Goal: Task Accomplishment & Management: Manage account settings

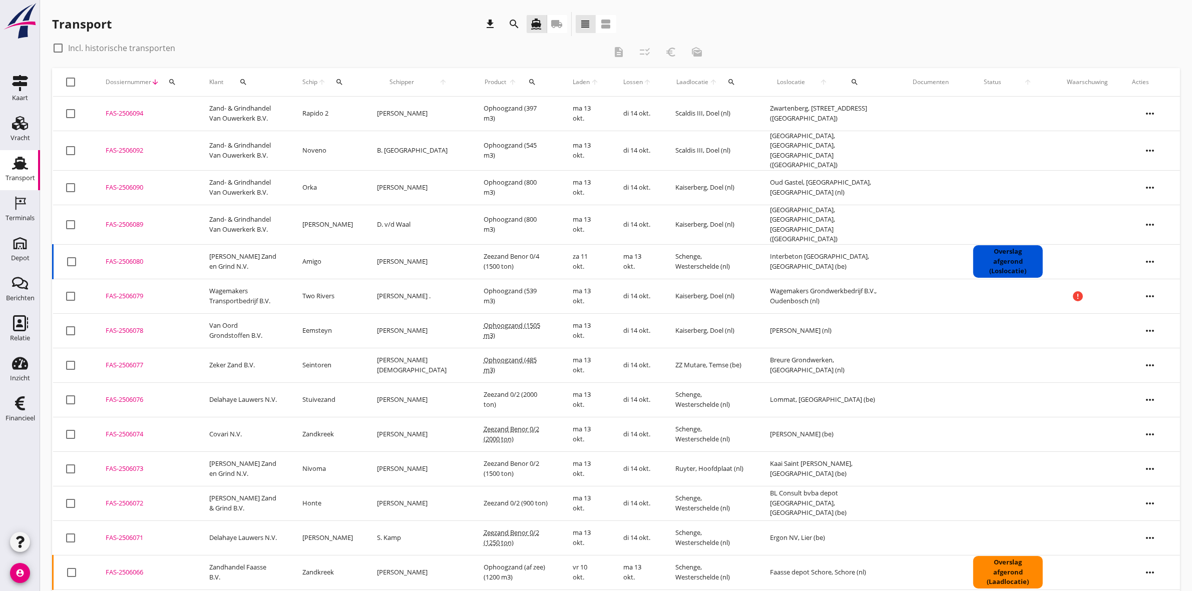
click at [13, 173] on div "Transport" at bounding box center [21, 178] width 30 height 14
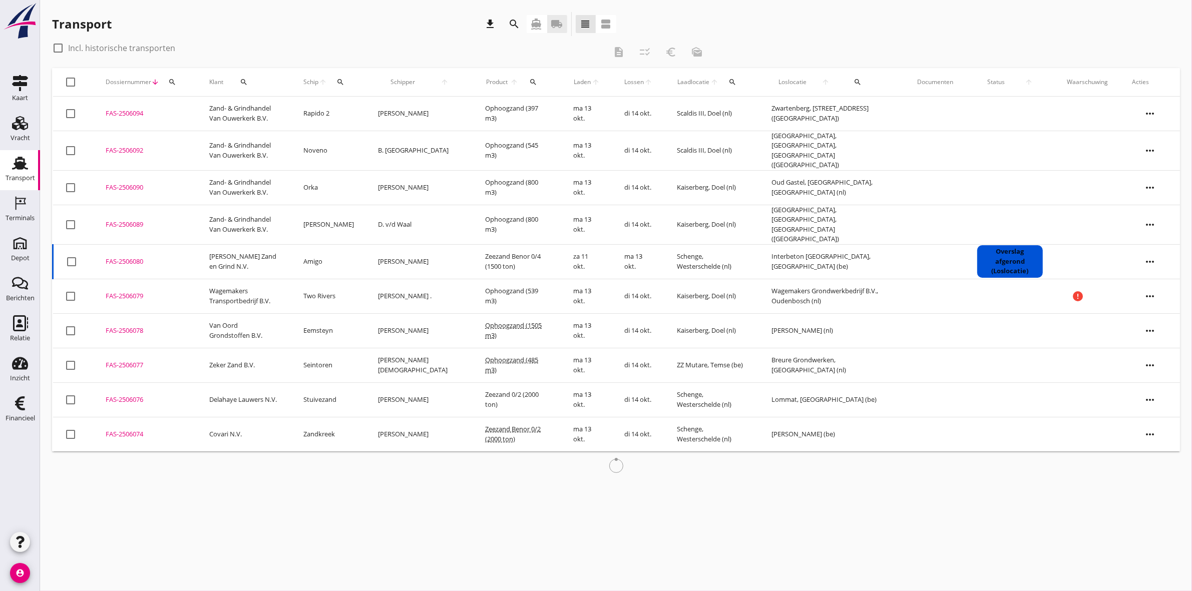
click at [562, 18] on link "local_shipping" at bounding box center [557, 24] width 20 height 18
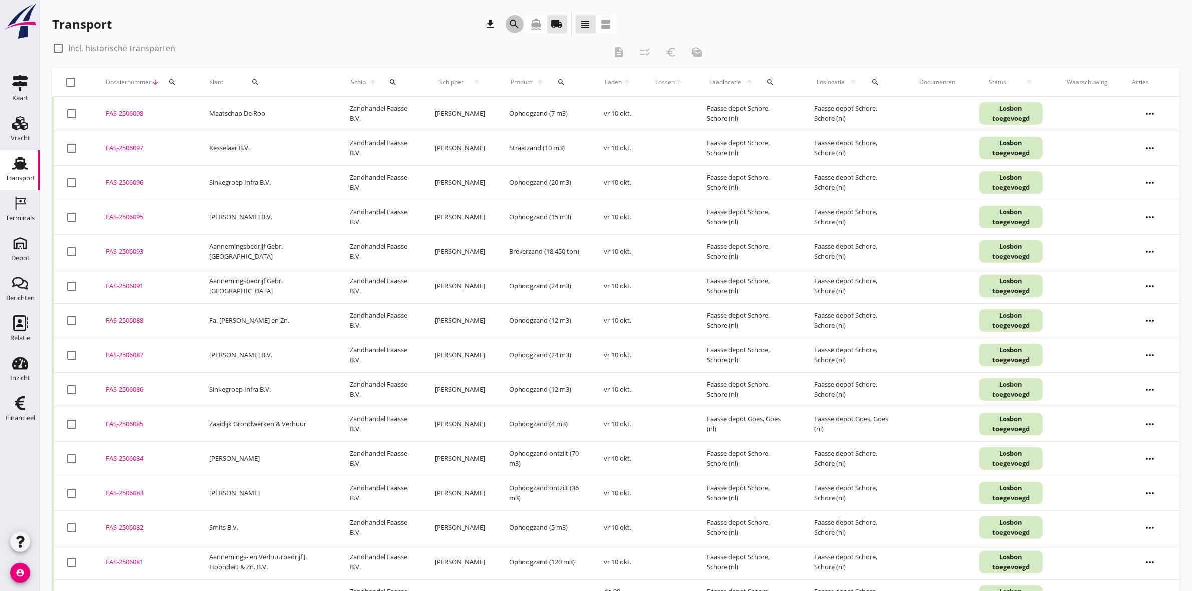
click at [516, 18] on icon "search" at bounding box center [515, 24] width 12 height 12
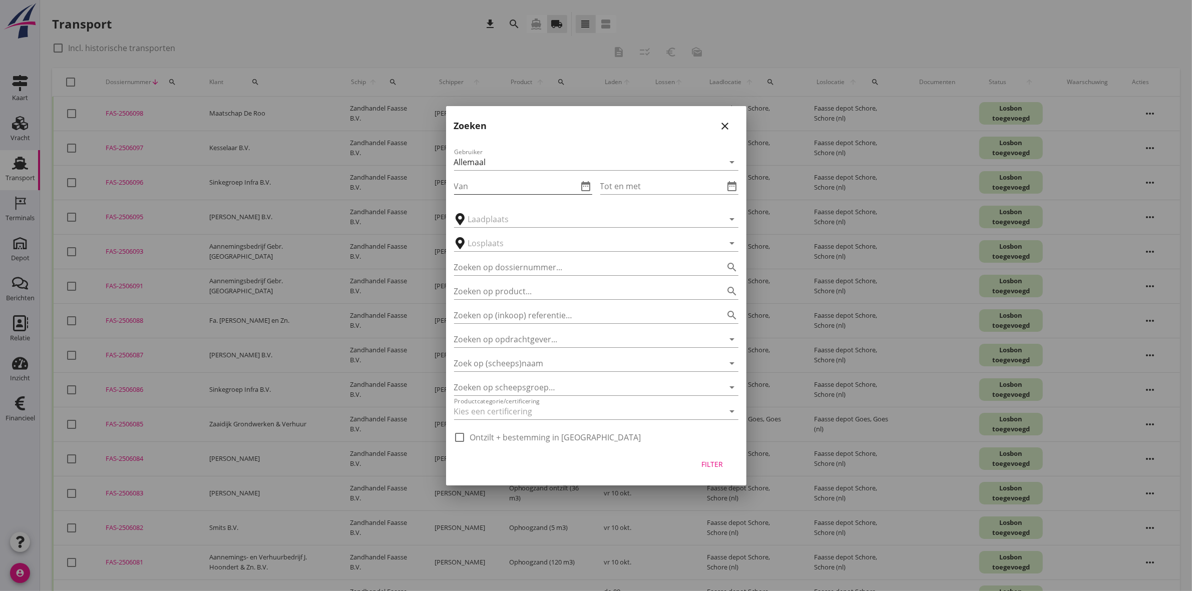
click at [584, 188] on icon "date_range" at bounding box center [586, 186] width 12 height 12
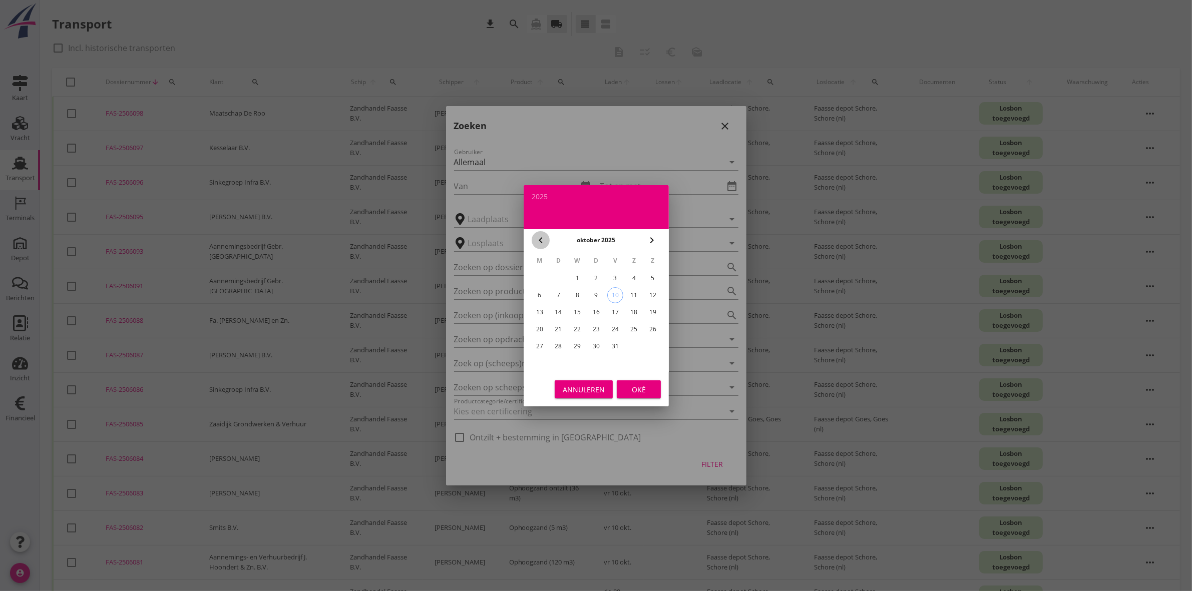
click at [537, 239] on icon "chevron_left" at bounding box center [541, 240] width 12 height 12
click at [543, 342] on div "29" at bounding box center [539, 346] width 16 height 16
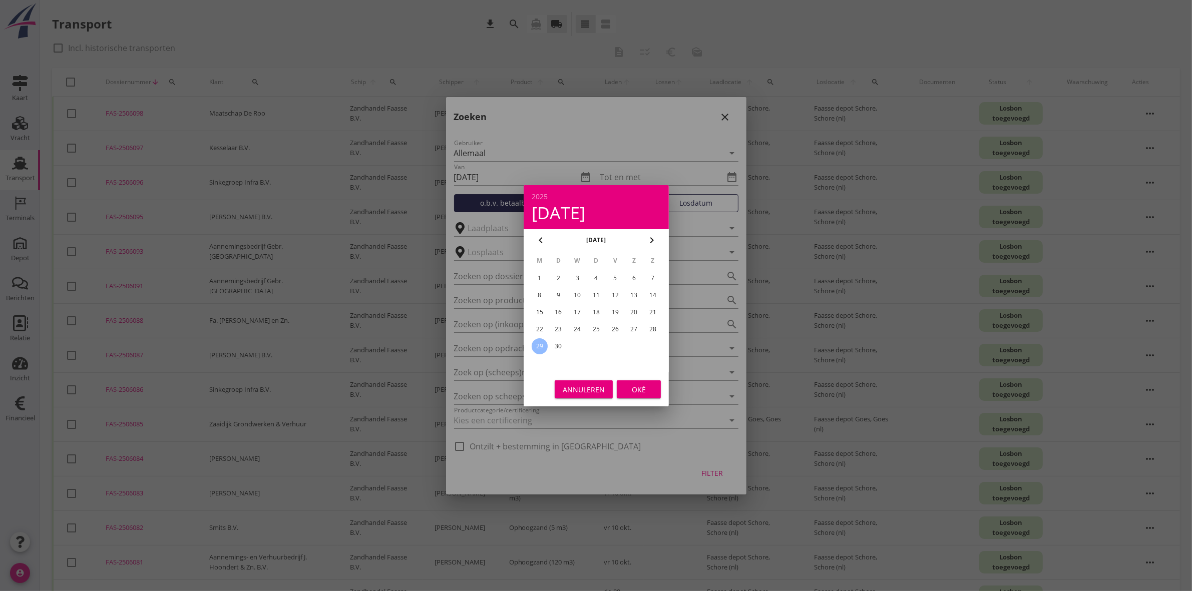
click at [611, 278] on div "5" at bounding box center [615, 278] width 16 height 16
click at [539, 345] on div "29" at bounding box center [539, 346] width 16 height 16
type input "2025-09-29"
click at [642, 377] on div "Annuleren Oké" at bounding box center [596, 390] width 145 height 34
click at [644, 391] on div "Oké" at bounding box center [639, 389] width 28 height 11
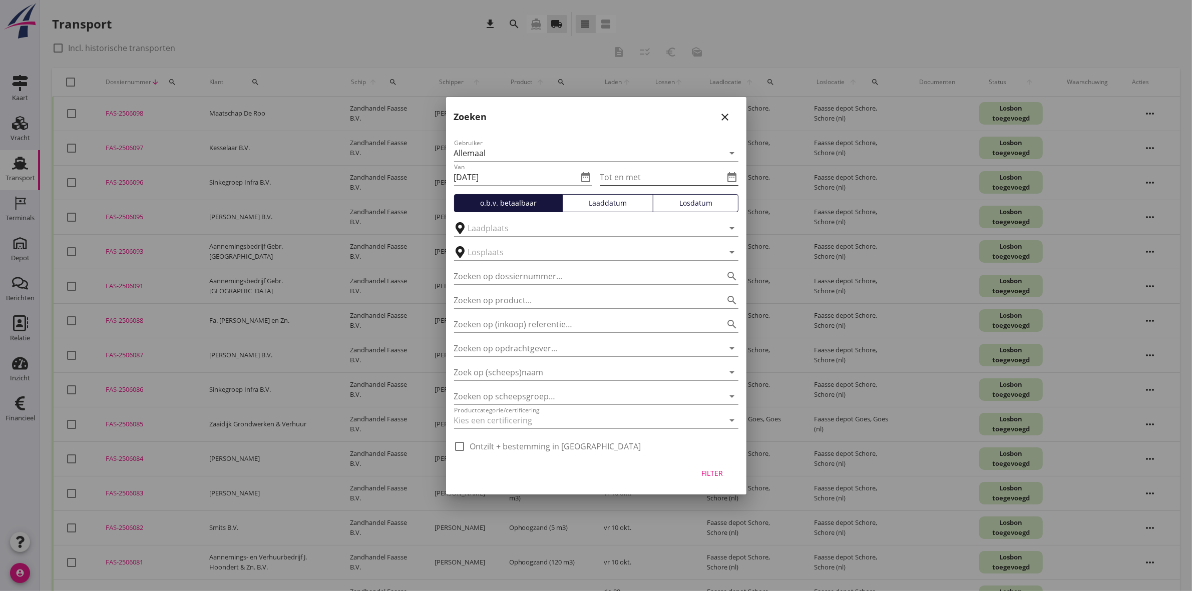
click at [728, 179] on icon "date_range" at bounding box center [733, 177] width 12 height 12
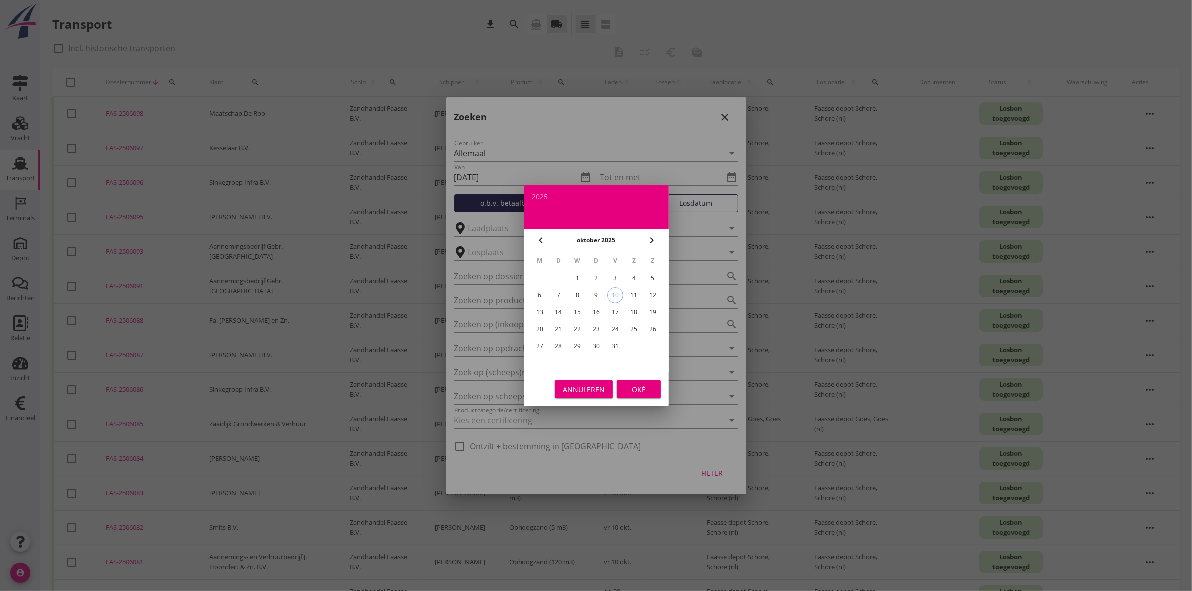
click at [618, 278] on div "3" at bounding box center [615, 278] width 16 height 16
type input "2025-10-03"
click at [645, 386] on div "Oké" at bounding box center [639, 389] width 28 height 11
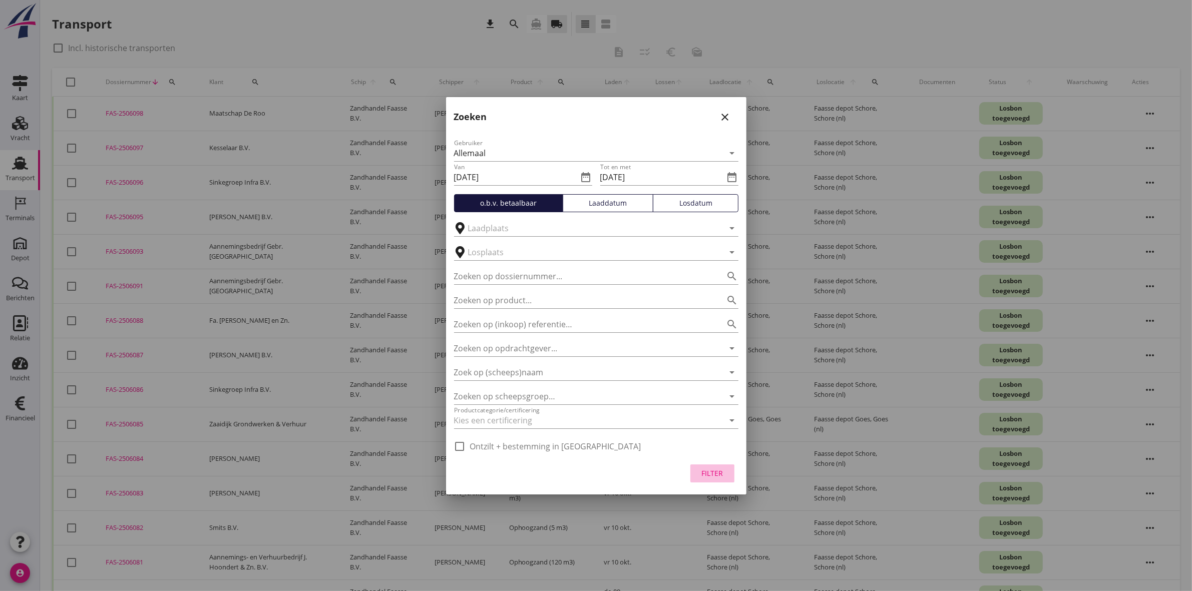
click at [706, 476] on div "Filter" at bounding box center [712, 473] width 28 height 11
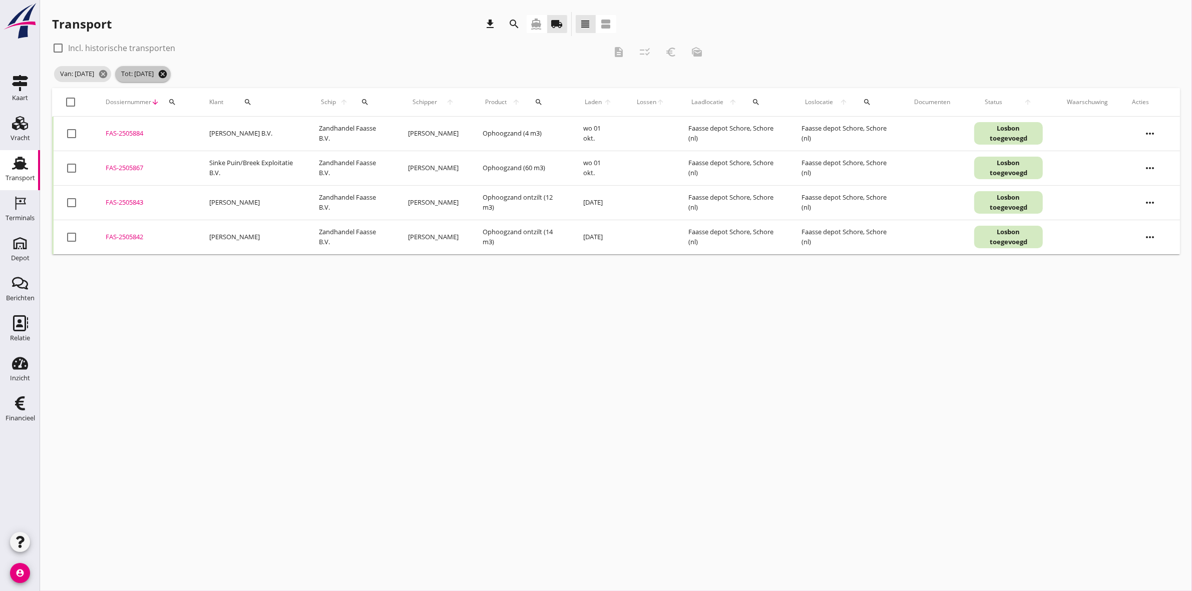
click at [168, 74] on icon "cancel" at bounding box center [163, 74] width 10 height 10
click at [108, 73] on icon "cancel" at bounding box center [103, 74] width 10 height 10
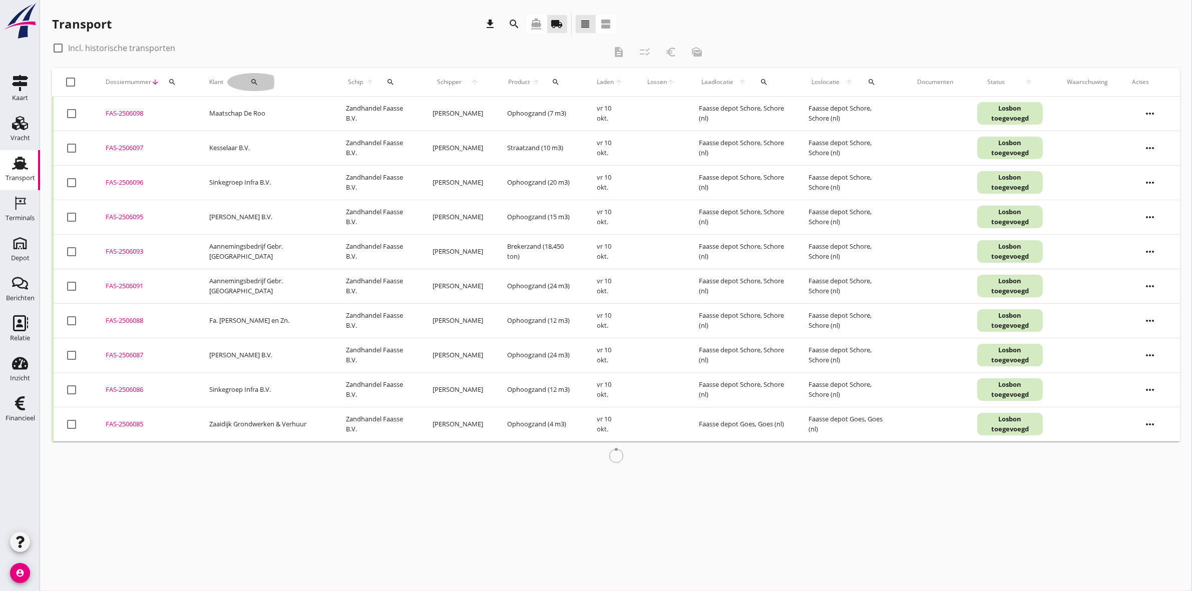
click at [254, 79] on div "search" at bounding box center [254, 82] width 55 height 8
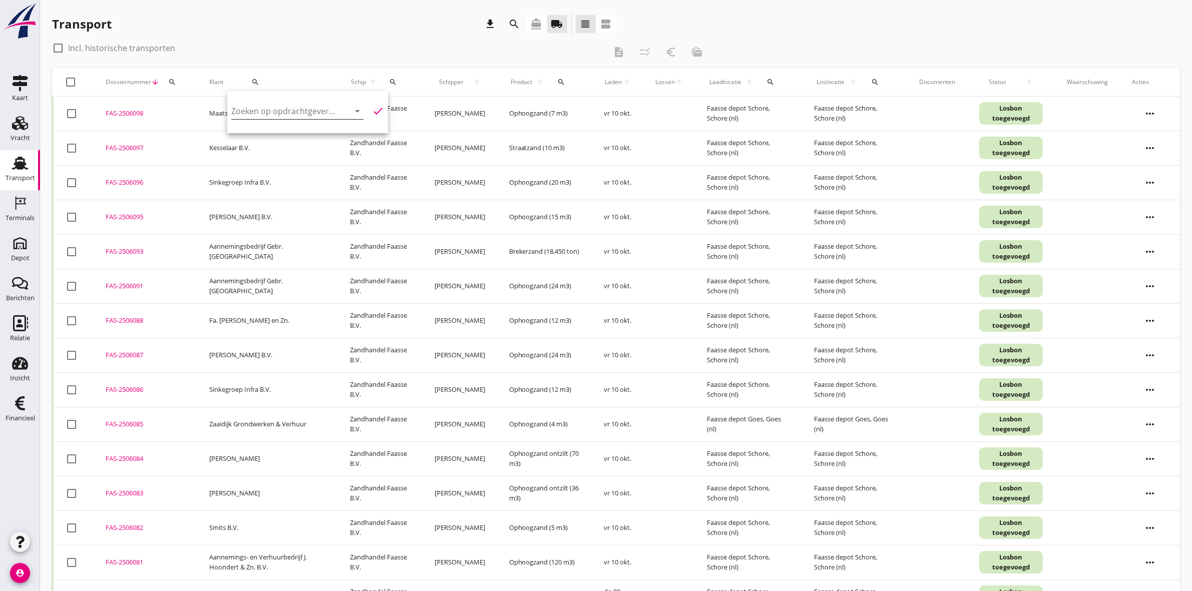
click at [260, 109] on input "Zoeken op opdrachtgever..." at bounding box center [283, 111] width 104 height 16
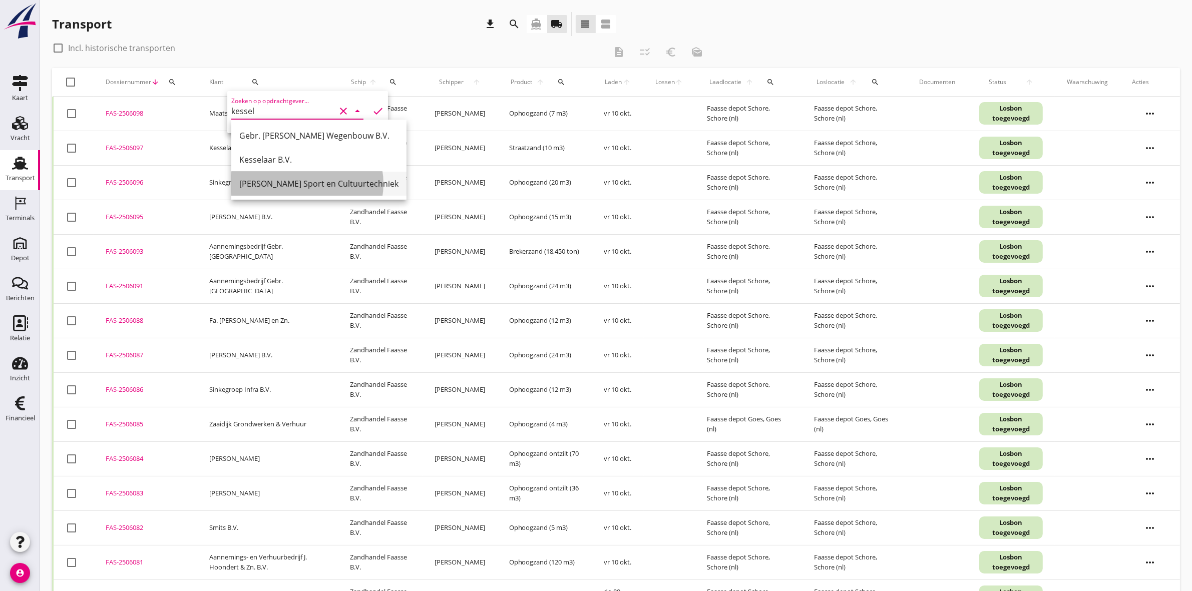
click at [338, 187] on div "[PERSON_NAME] Sport en Cultuurtechniek" at bounding box center [318, 184] width 159 height 12
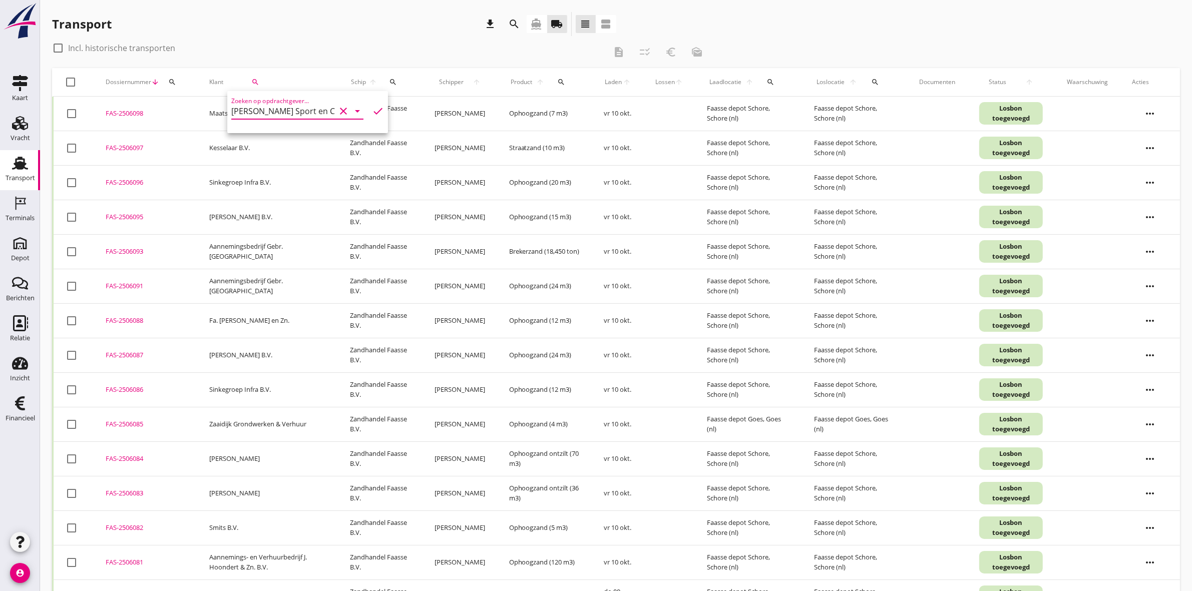
type input "[PERSON_NAME] Sport en Cultuurtechniek"
click at [373, 109] on icon "check" at bounding box center [378, 111] width 12 height 12
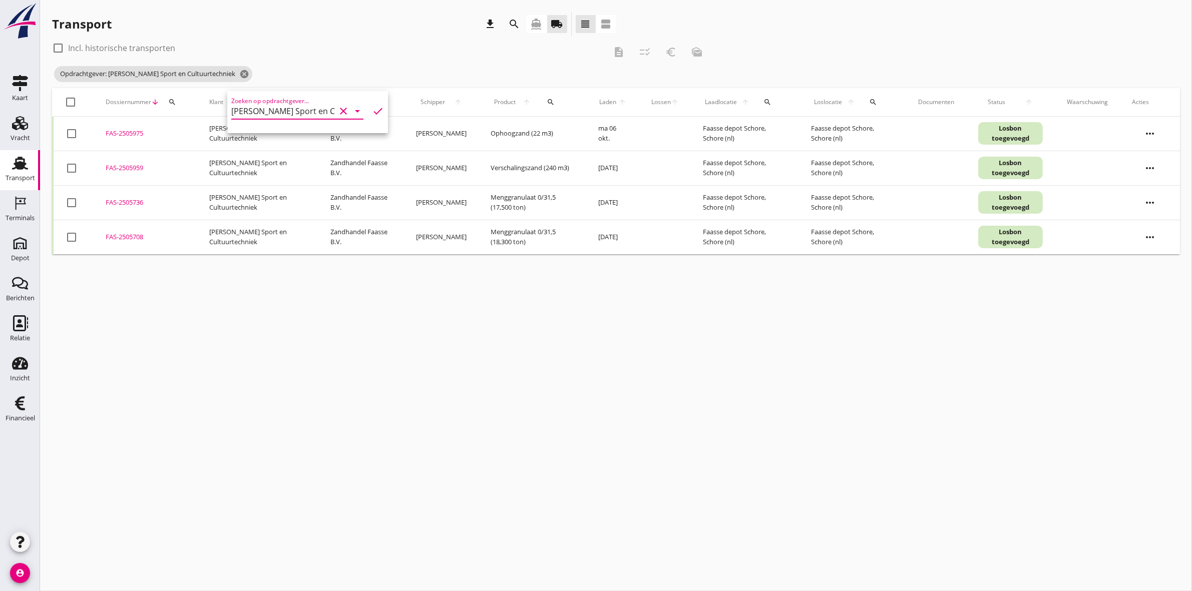
click at [429, 58] on div "check_box_outline_blank Incl. historische transporten description checklist_rtl…" at bounding box center [381, 52] width 658 height 24
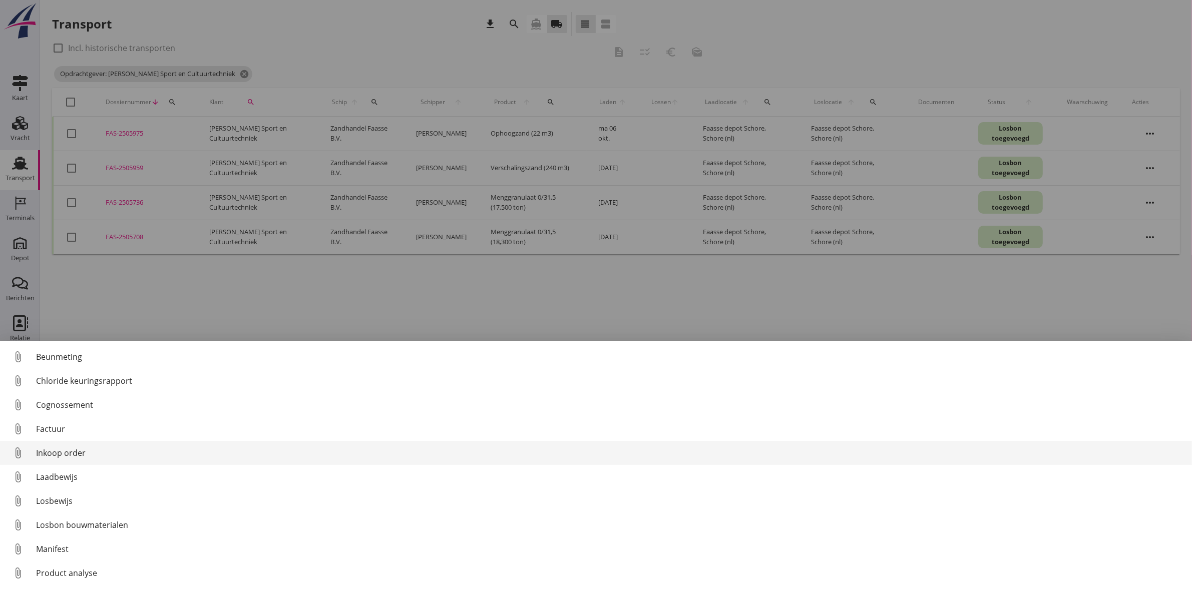
click at [131, 442] on link "attach_file Inkoop order" at bounding box center [596, 453] width 1192 height 24
click at [69, 450] on div "Inkoop order" at bounding box center [610, 453] width 1148 height 12
click at [119, 451] on div "Inkoop order" at bounding box center [610, 453] width 1148 height 12
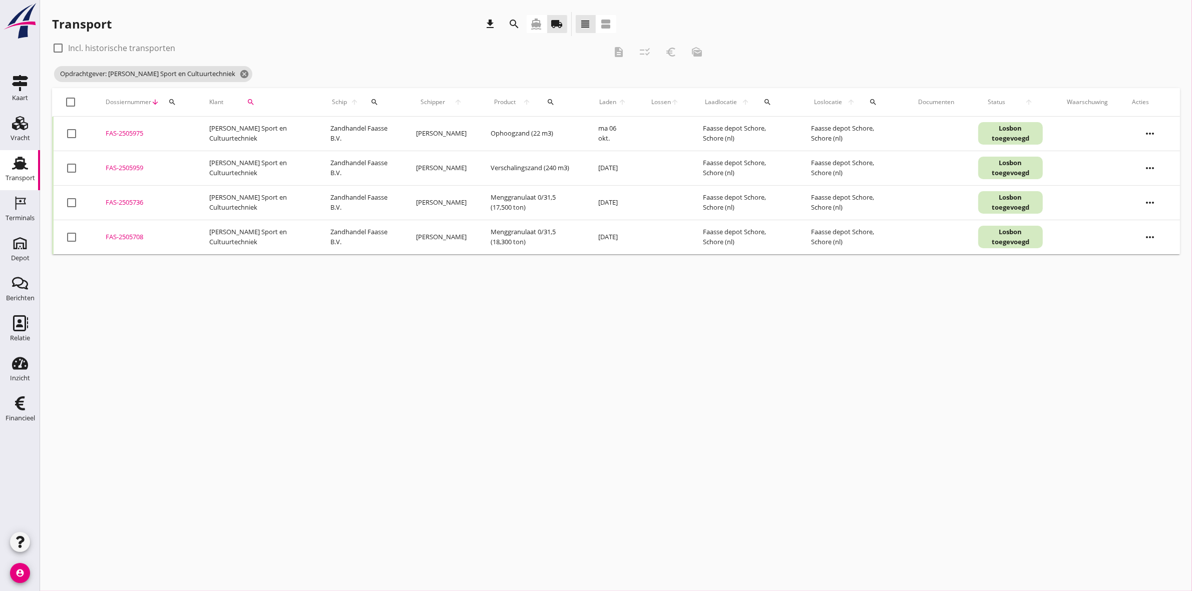
click at [71, 238] on div at bounding box center [71, 237] width 17 height 17
checkbox input "true"
click at [67, 208] on div at bounding box center [71, 202] width 17 height 17
checkbox input "true"
click at [68, 165] on div at bounding box center [71, 168] width 17 height 17
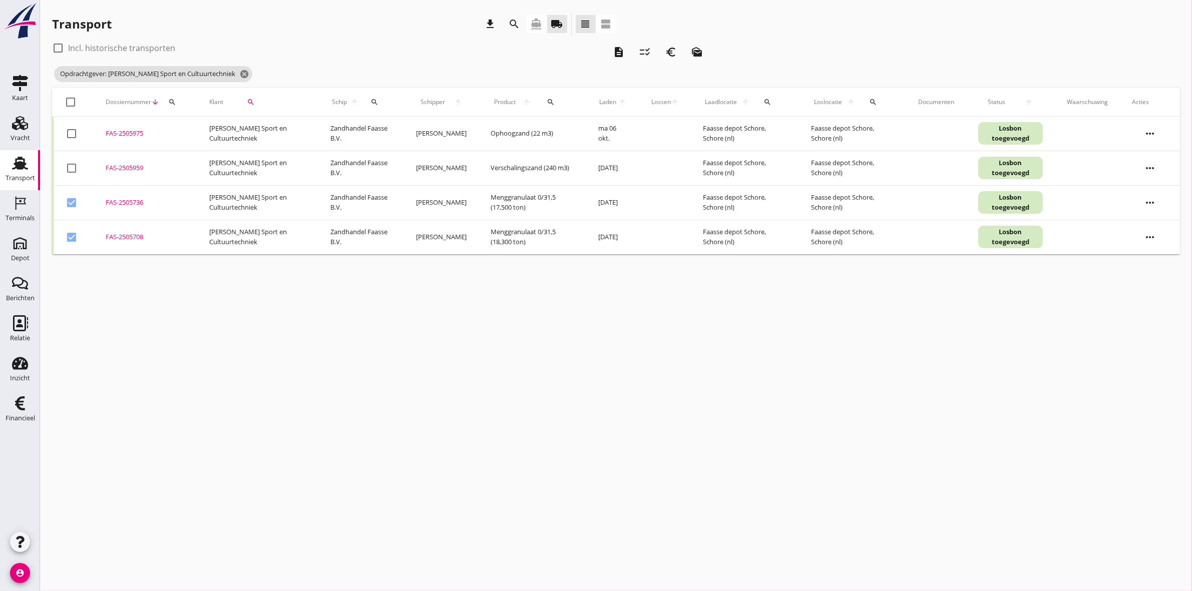
checkbox input "true"
click at [617, 51] on icon "description" at bounding box center [619, 52] width 12 height 12
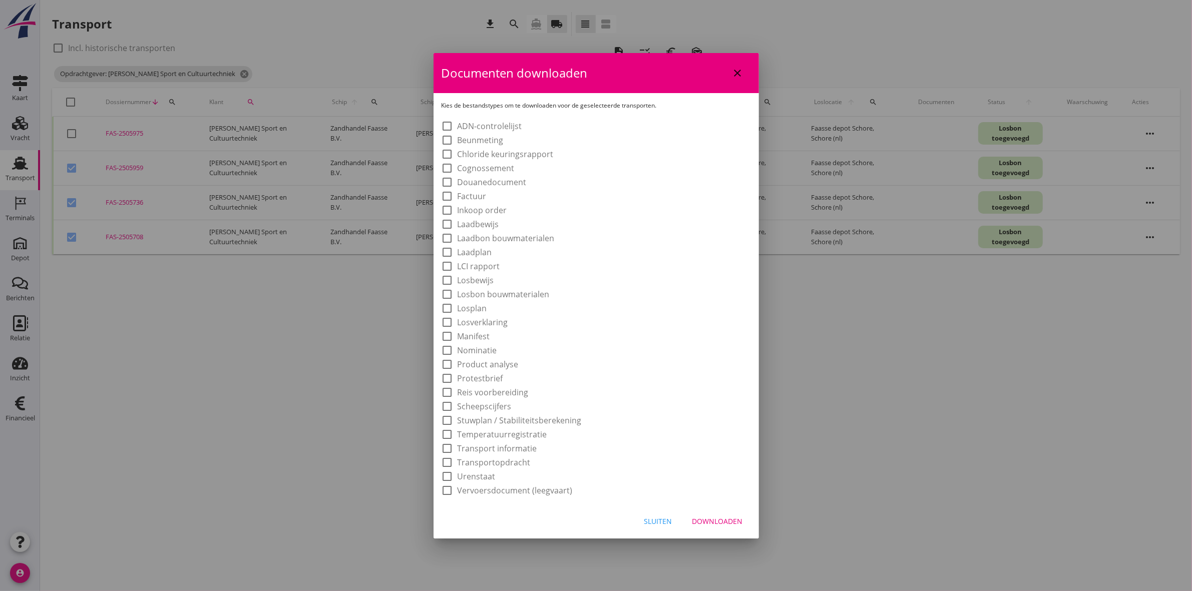
click at [524, 235] on label "Laadbon bouwmaterialen" at bounding box center [506, 238] width 97 height 10
checkbox input "true"
click at [732, 526] on div "Downloaden" at bounding box center [717, 521] width 51 height 11
checkbox input "false"
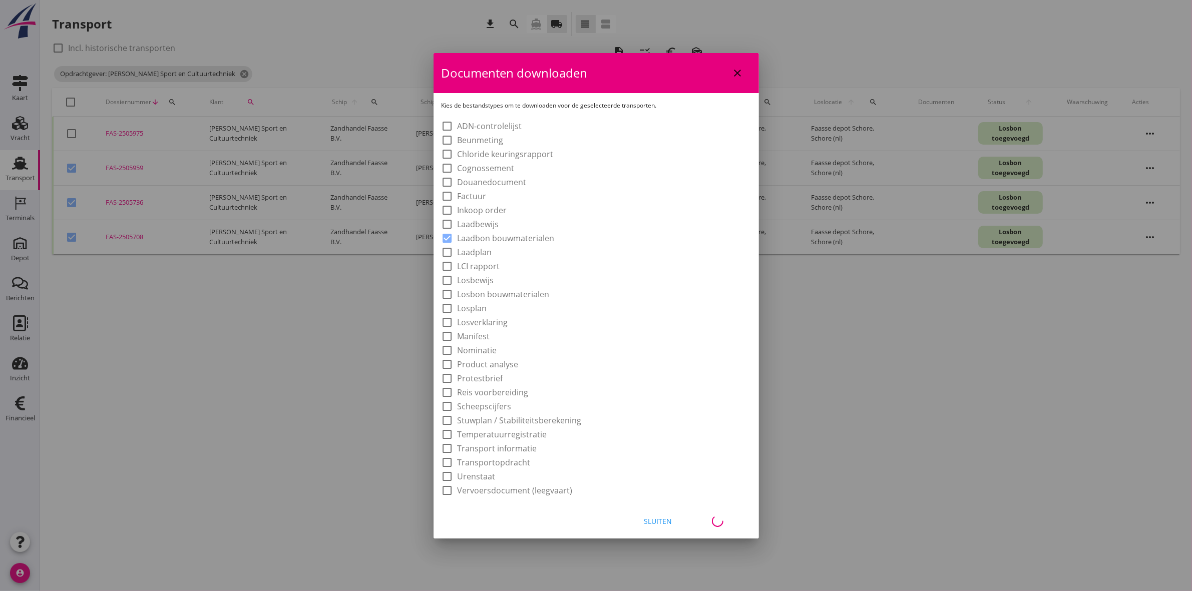
checkbox input "false"
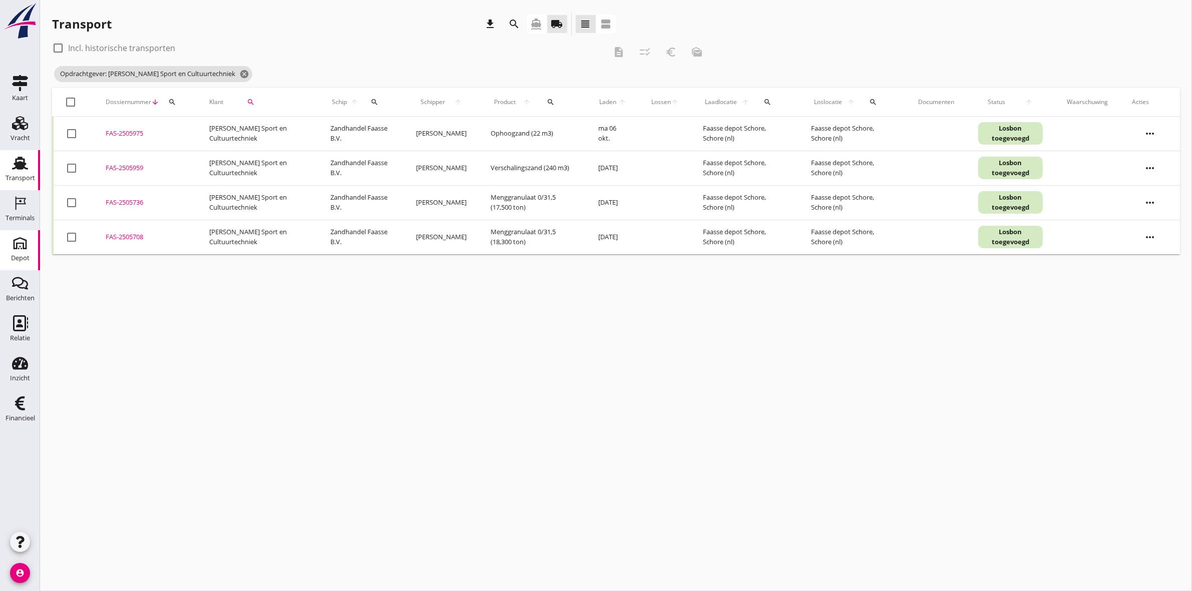
click at [21, 245] on icon "Depot" at bounding box center [20, 243] width 16 height 16
click at [68, 170] on div at bounding box center [71, 168] width 17 height 17
checkbox input "true"
click at [70, 203] on div at bounding box center [71, 202] width 17 height 17
checkbox input "true"
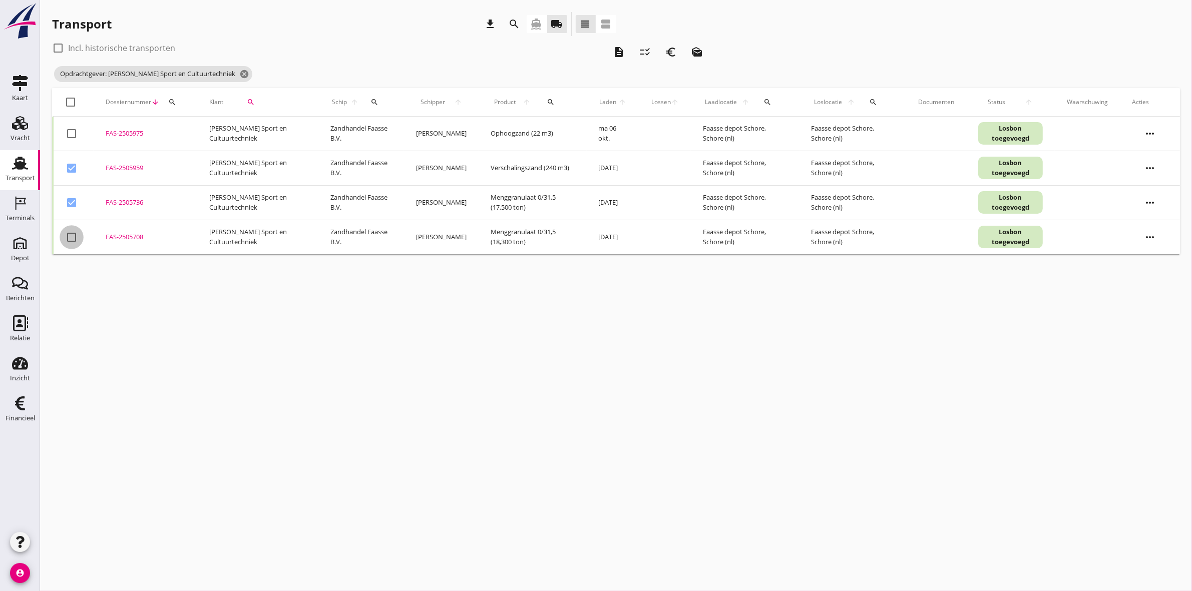
drag, startPoint x: 70, startPoint y: 236, endPoint x: 120, endPoint y: 201, distance: 61.1
click at [71, 236] on div at bounding box center [71, 237] width 17 height 17
checkbox input "true"
click at [675, 52] on icon "euro_symbol" at bounding box center [671, 52] width 12 height 12
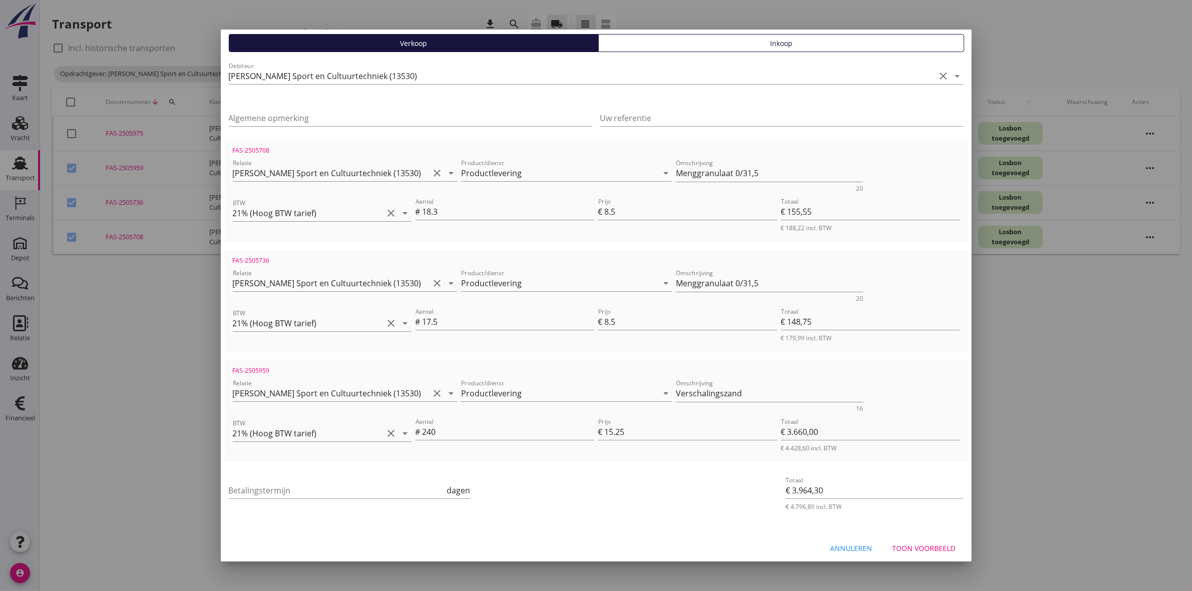
scroll to position [87, 0]
click at [298, 482] on input "Betalingstermijn" at bounding box center [337, 488] width 216 height 16
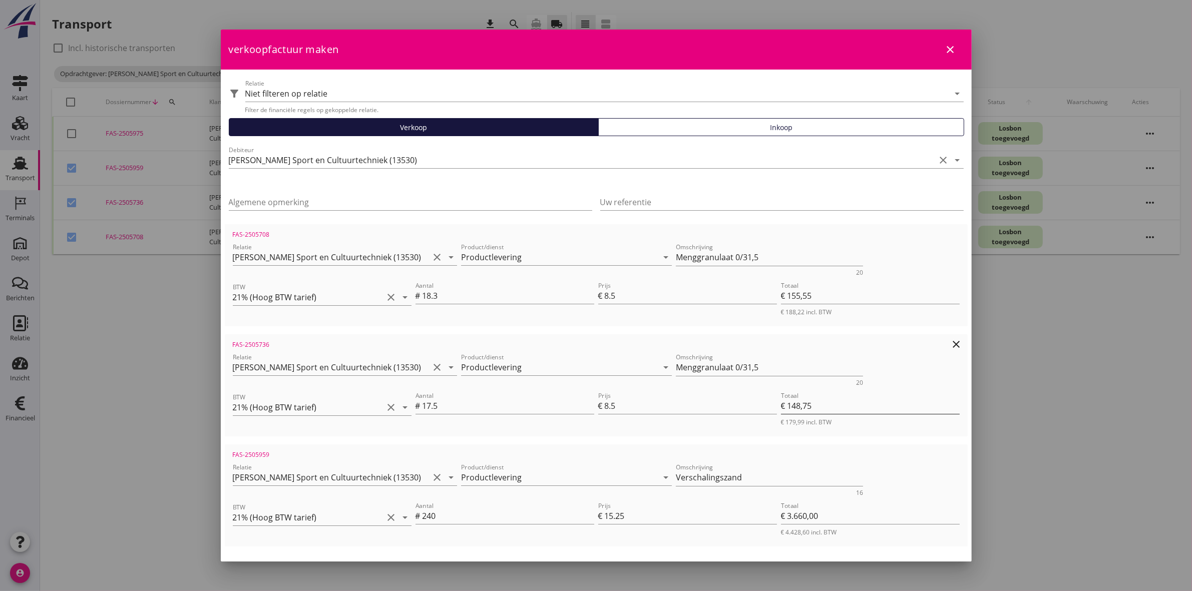
scroll to position [1, 0]
type input "30"
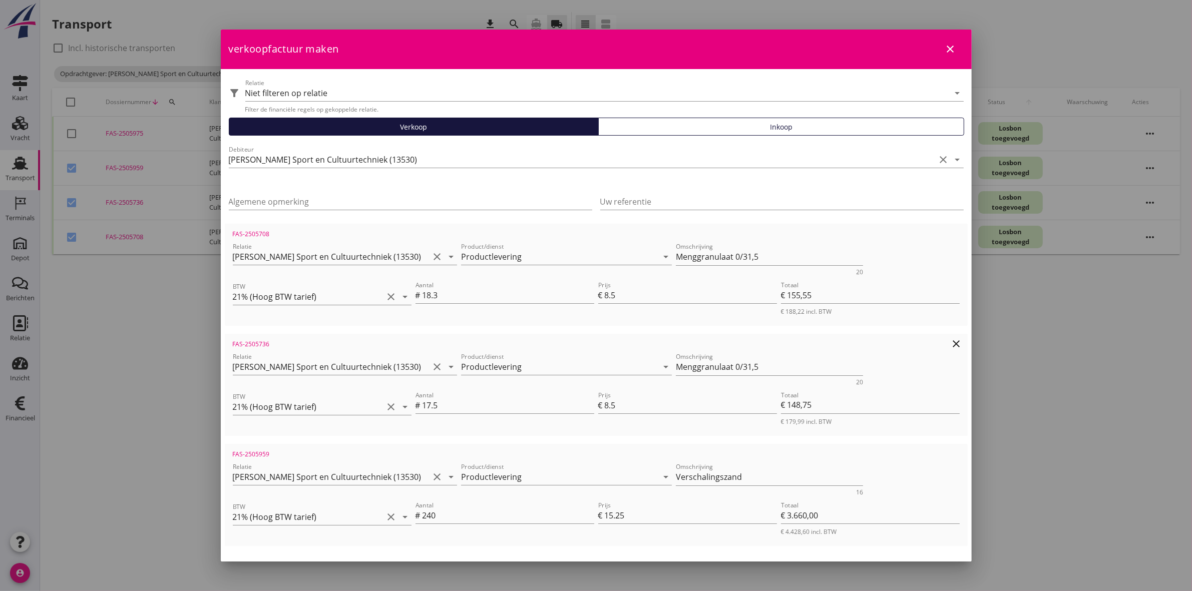
scroll to position [0, 0]
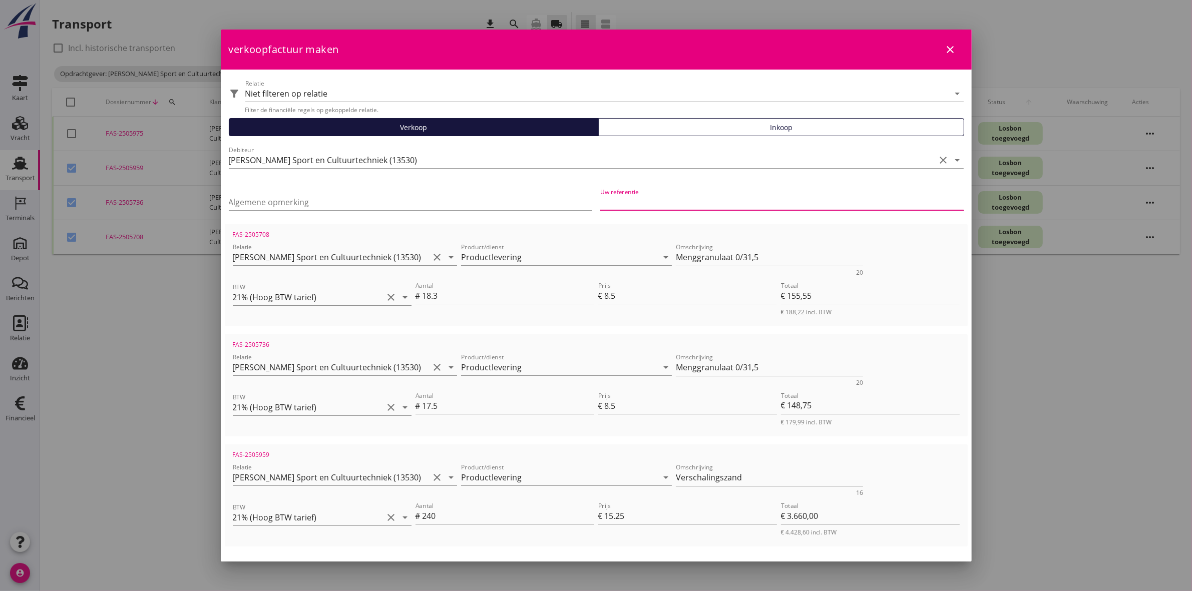
paste input "P118025410176"
click at [596, 201] on div "Uw referentie P118025410176" at bounding box center [782, 203] width 372 height 42
click at [600, 198] on input "P118025410176" at bounding box center [782, 202] width 364 height 16
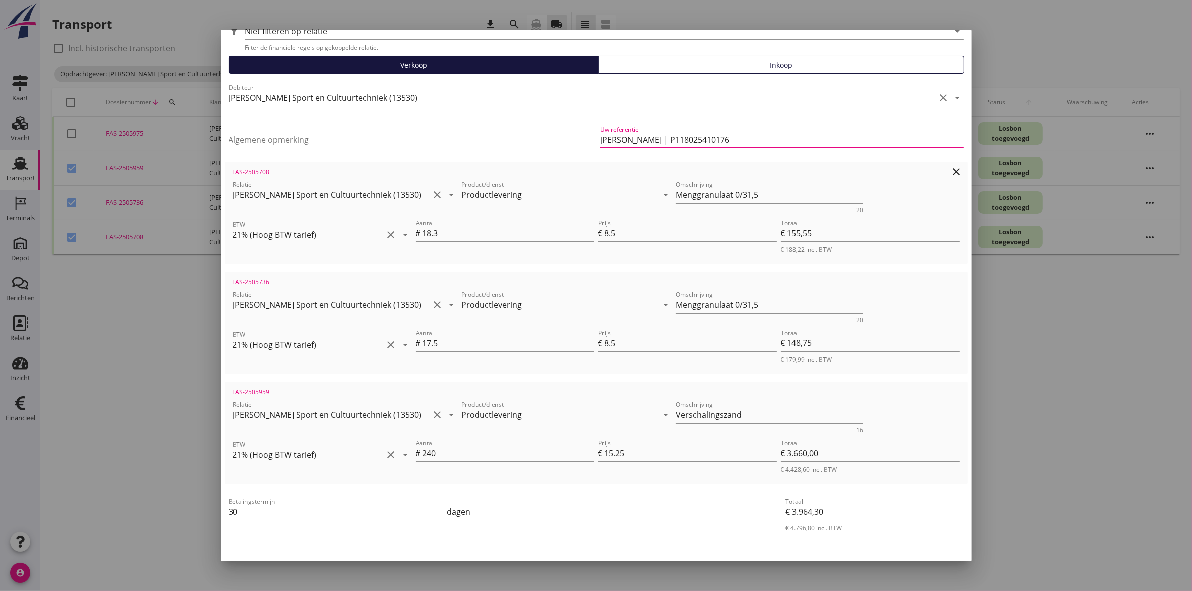
scroll to position [87, 0]
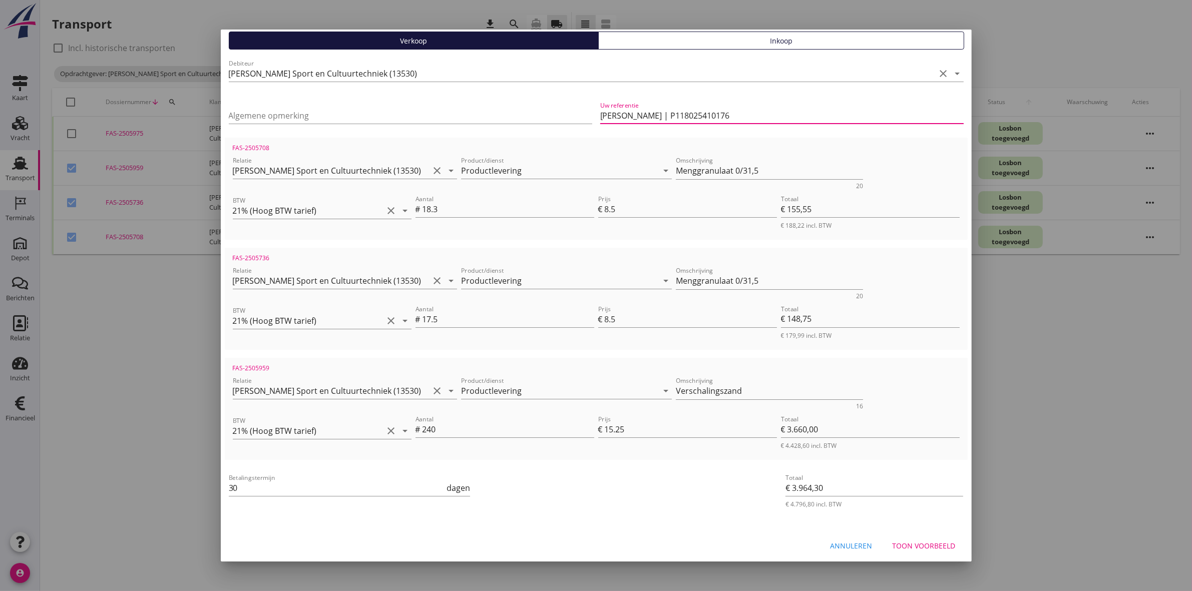
type input "Bonnummer | P118025410176"
click at [939, 541] on div "Toon voorbeeld" at bounding box center [924, 546] width 63 height 11
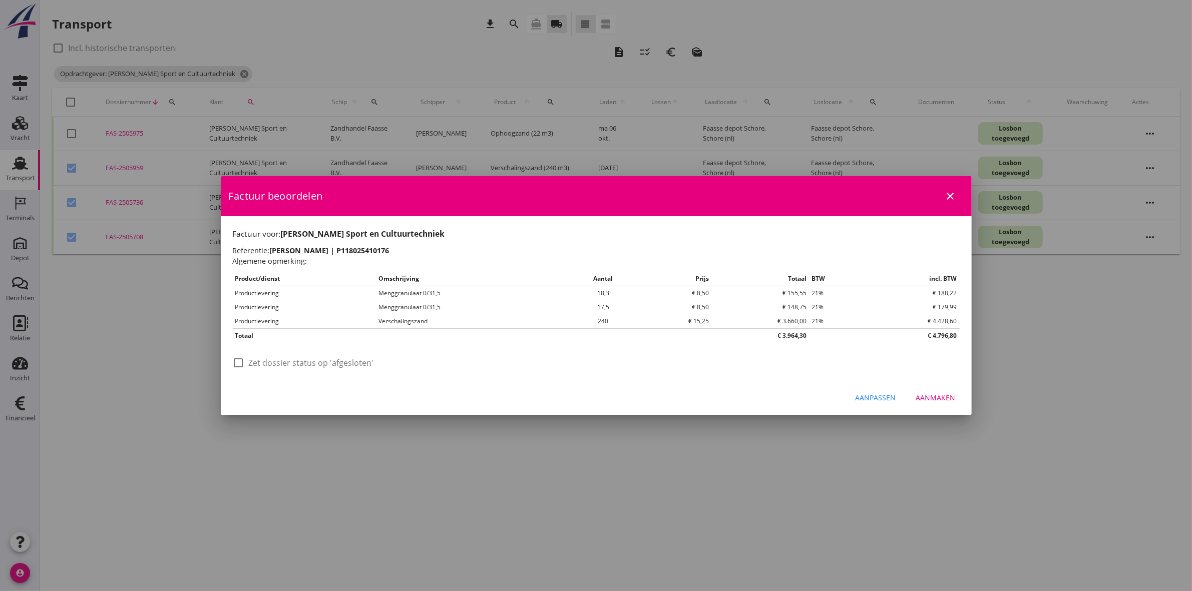
scroll to position [0, 0]
click at [359, 366] on label "Zet dossier status op 'afgesloten'" at bounding box center [311, 363] width 125 height 10
checkbox input "true"
click at [924, 398] on div "Aanmaken" at bounding box center [936, 398] width 40 height 11
checkbox input "false"
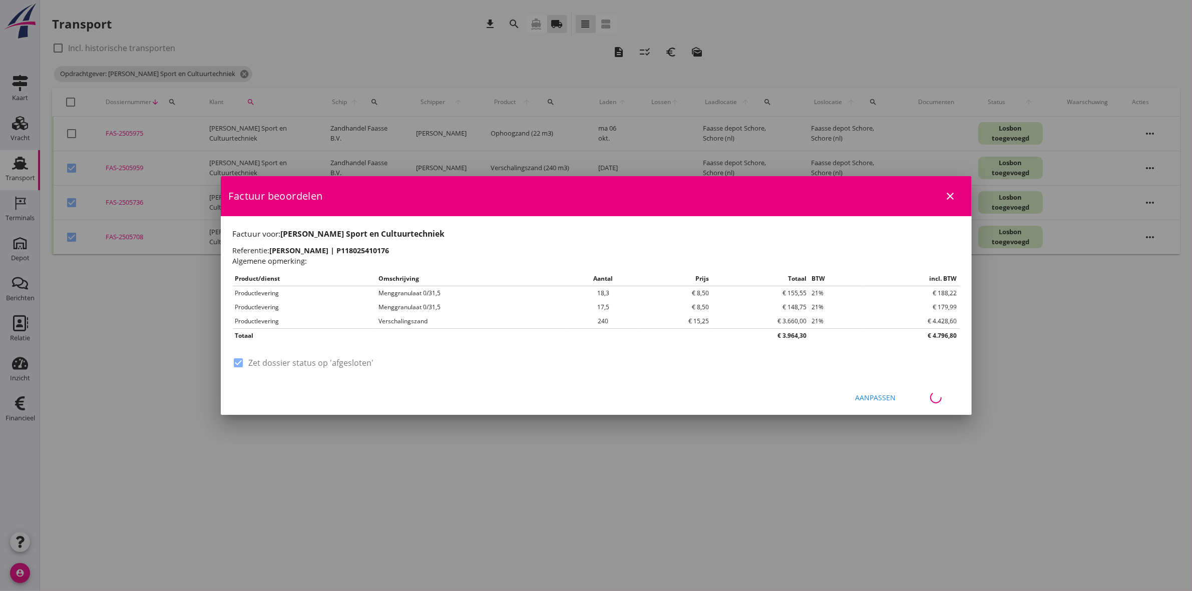
checkbox input "false"
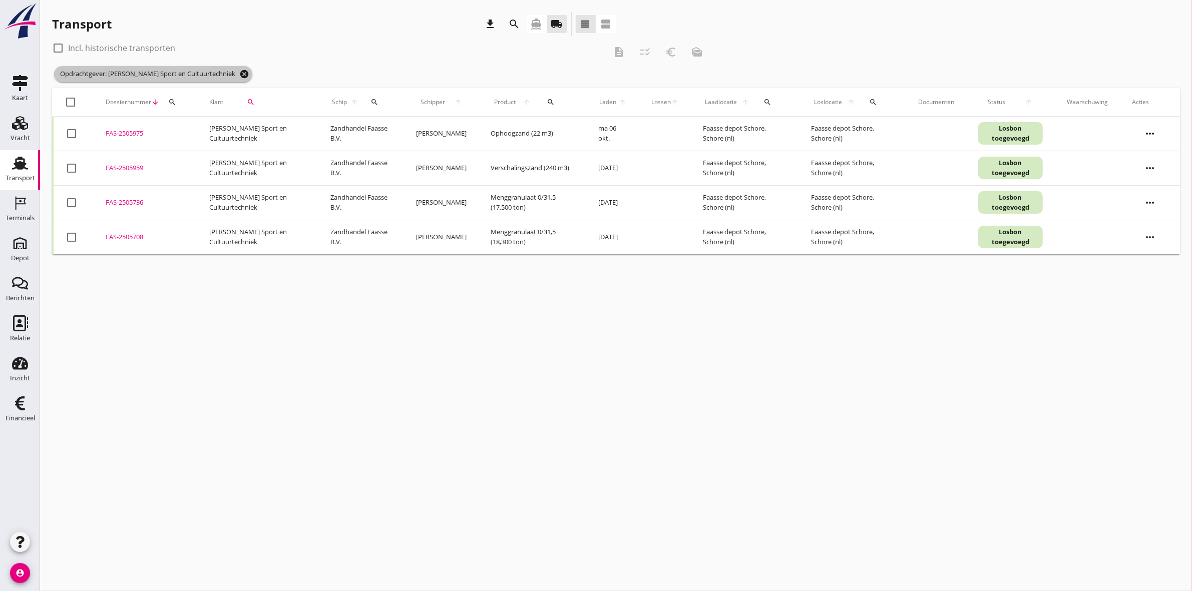
click at [239, 73] on icon "cancel" at bounding box center [244, 74] width 10 height 10
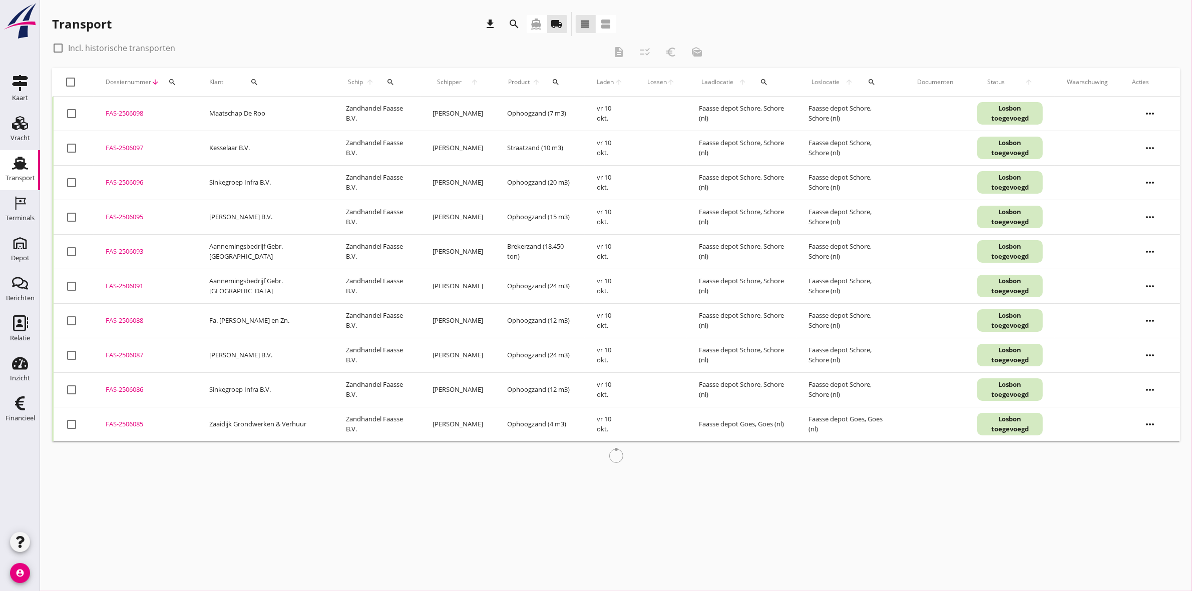
click at [510, 23] on icon "search" at bounding box center [515, 24] width 12 height 12
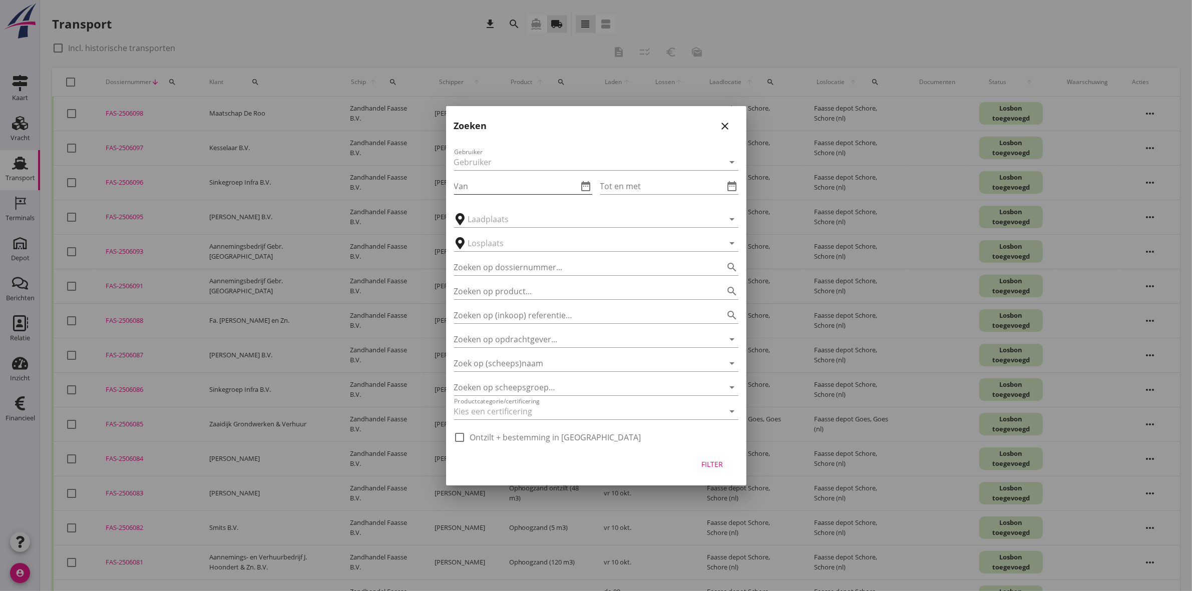
click at [590, 181] on icon "date_range" at bounding box center [586, 186] width 12 height 12
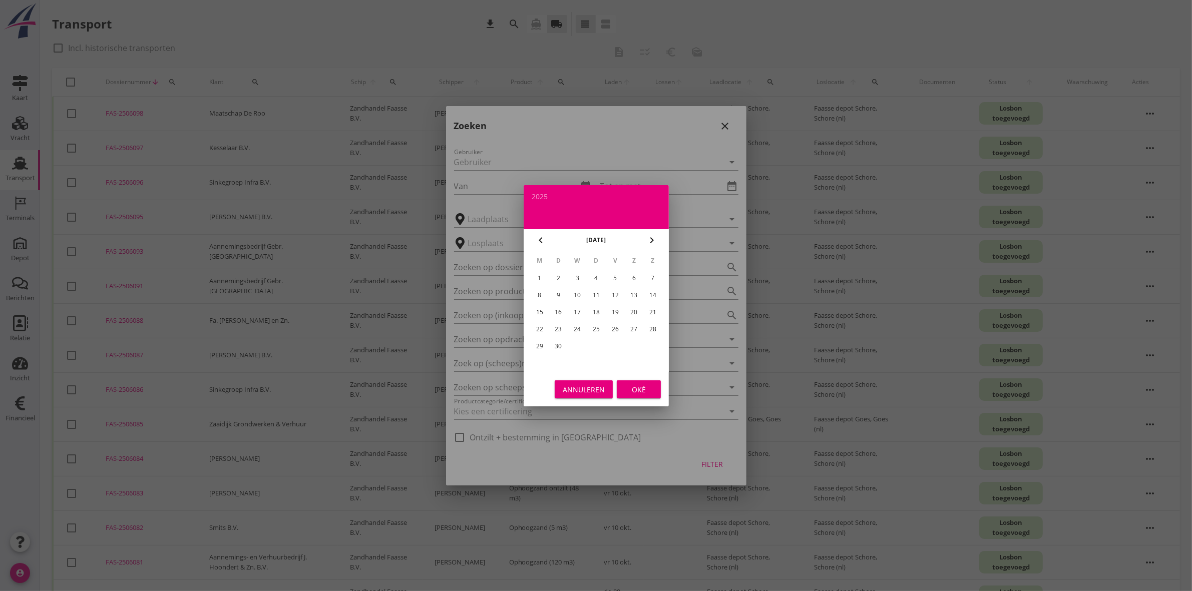
click at [541, 279] on div "1" at bounding box center [539, 278] width 16 height 16
type input "2025-09-01"
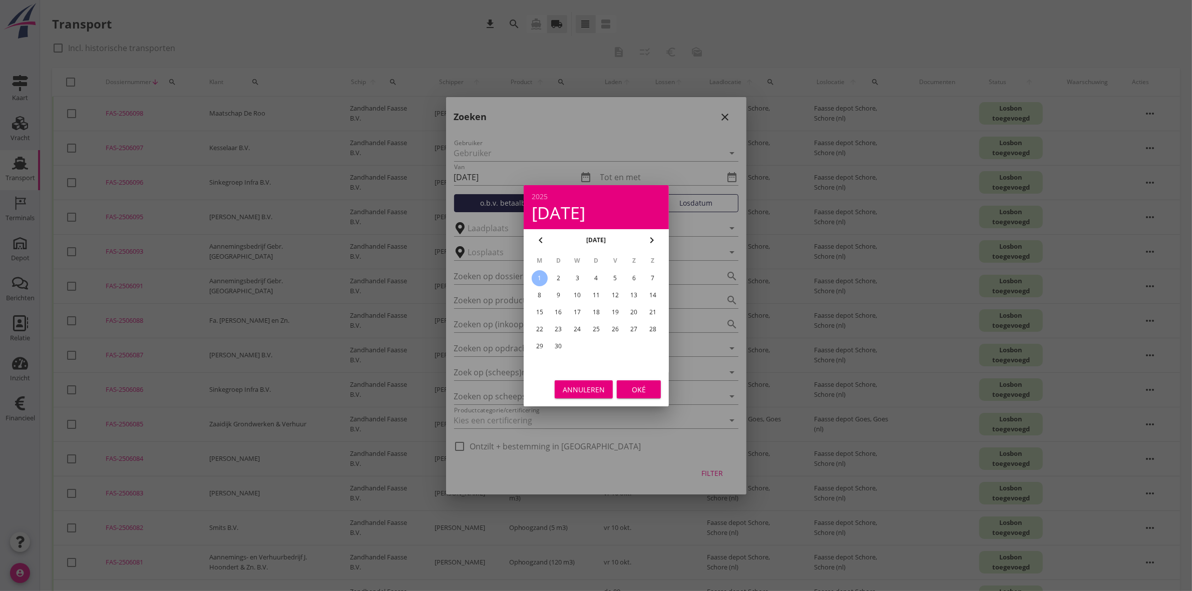
click at [647, 389] on div "Oké" at bounding box center [639, 389] width 28 height 11
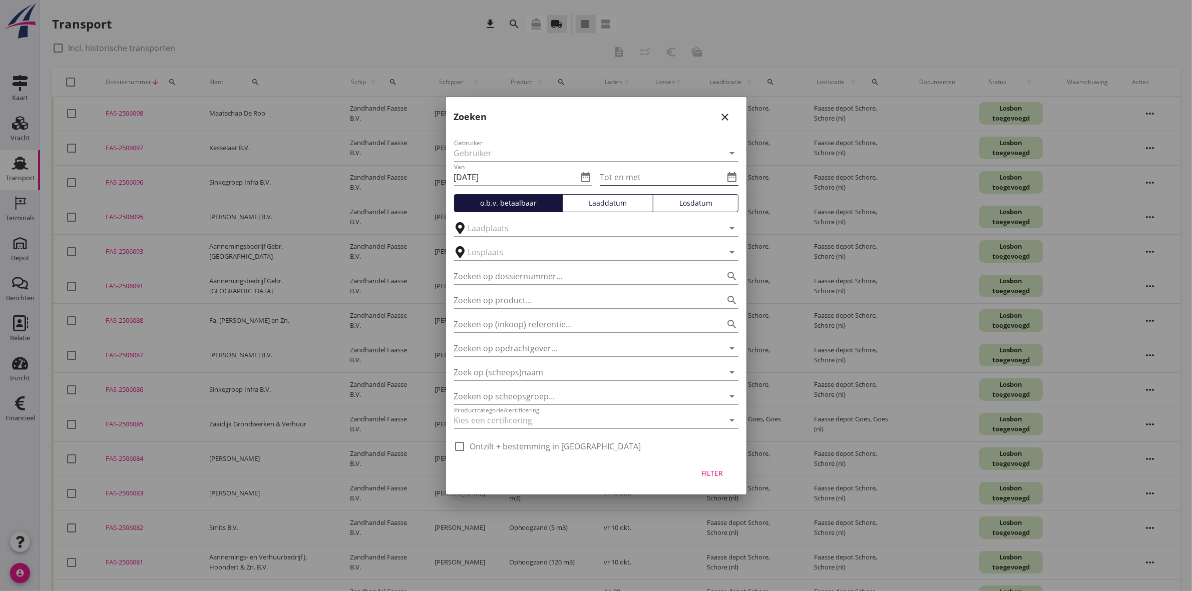
click at [733, 180] on icon "date_range" at bounding box center [733, 177] width 12 height 12
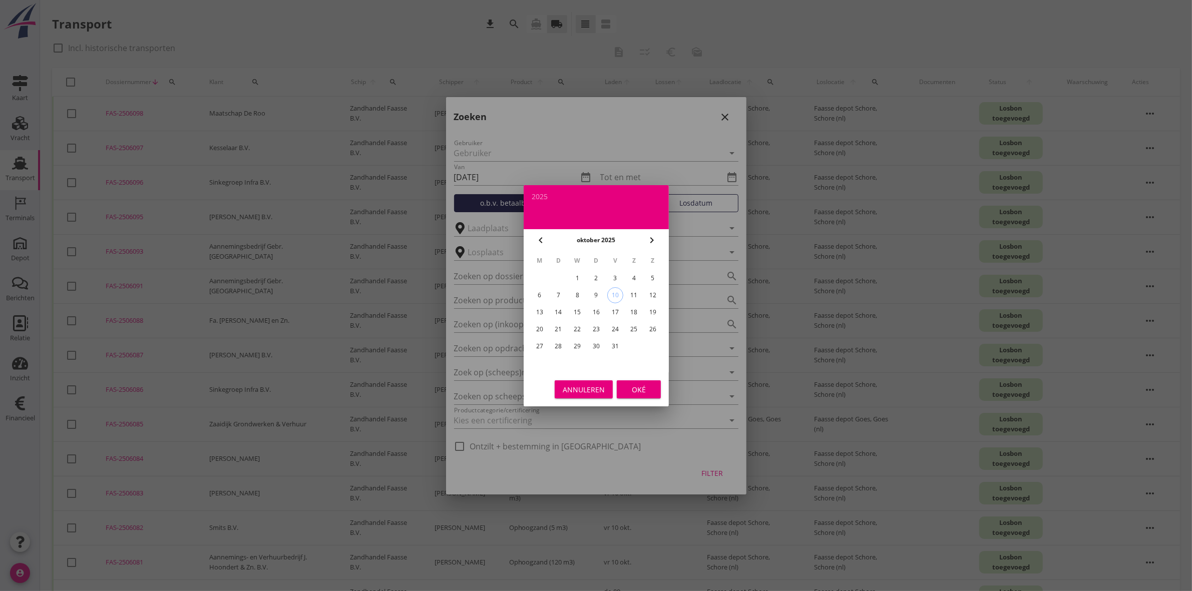
click at [542, 236] on icon "chevron_left" at bounding box center [541, 240] width 12 height 12
click at [654, 236] on icon "chevron_right" at bounding box center [652, 240] width 12 height 12
click at [617, 276] on div "3" at bounding box center [615, 278] width 16 height 16
type input "2025-10-03"
click at [641, 394] on button "Oké" at bounding box center [639, 390] width 44 height 18
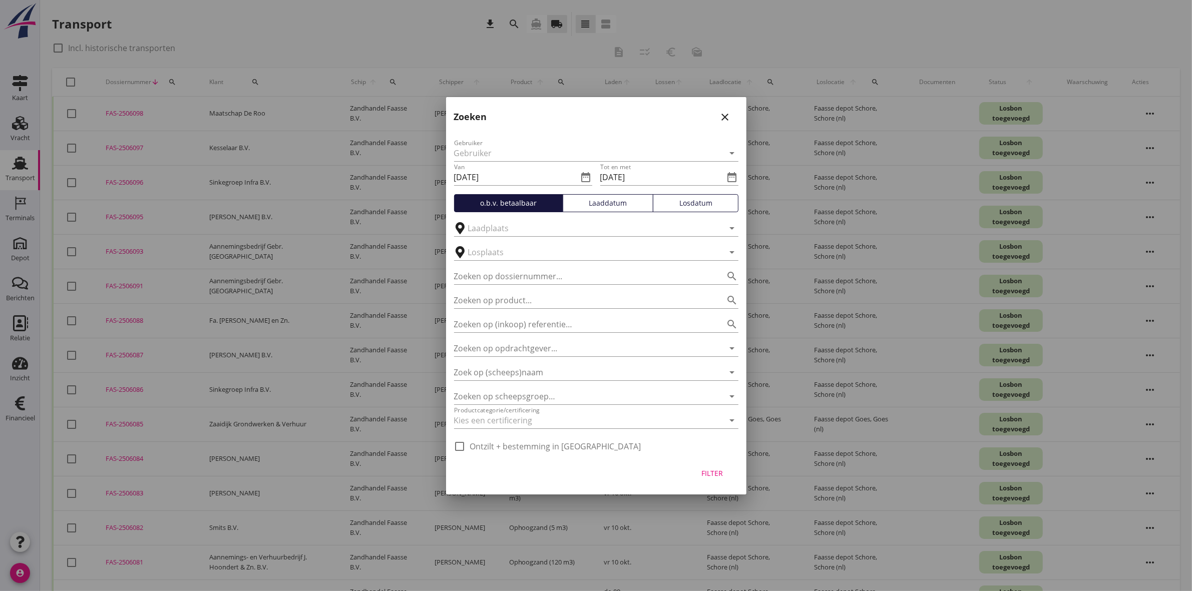
click at [724, 479] on button "Filter" at bounding box center [712, 474] width 44 height 18
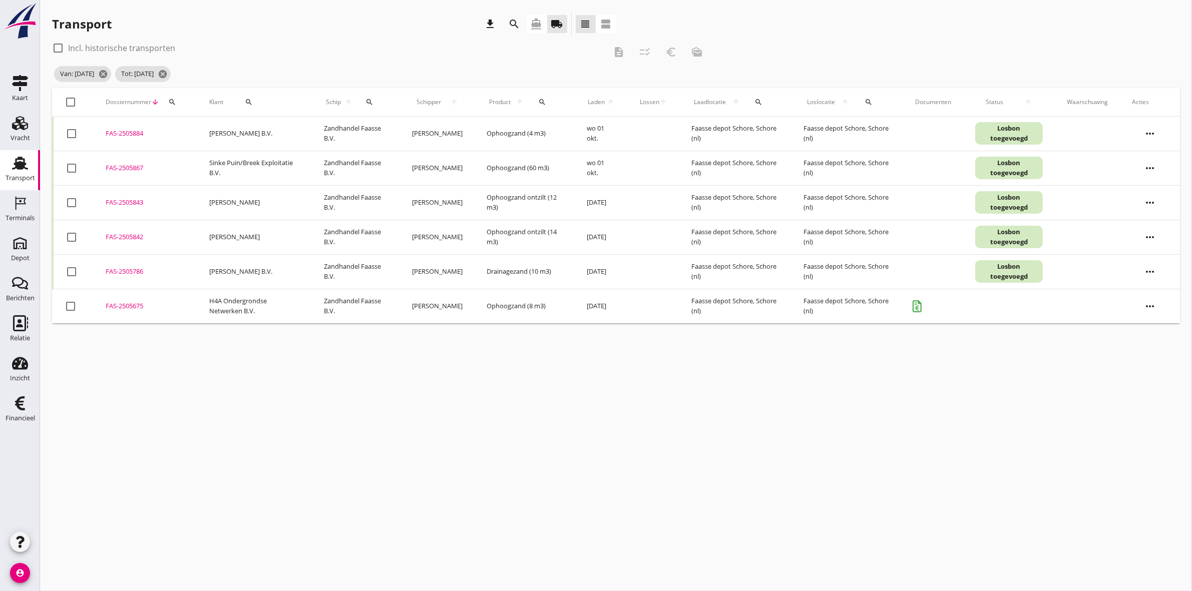
drag, startPoint x: 71, startPoint y: 276, endPoint x: 73, endPoint y: 187, distance: 89.1
click at [71, 276] on div at bounding box center [71, 271] width 17 height 17
checkbox input "true"
click at [73, 129] on div at bounding box center [71, 133] width 17 height 17
click at [649, 48] on icon "checklist_rtl" at bounding box center [645, 52] width 12 height 12
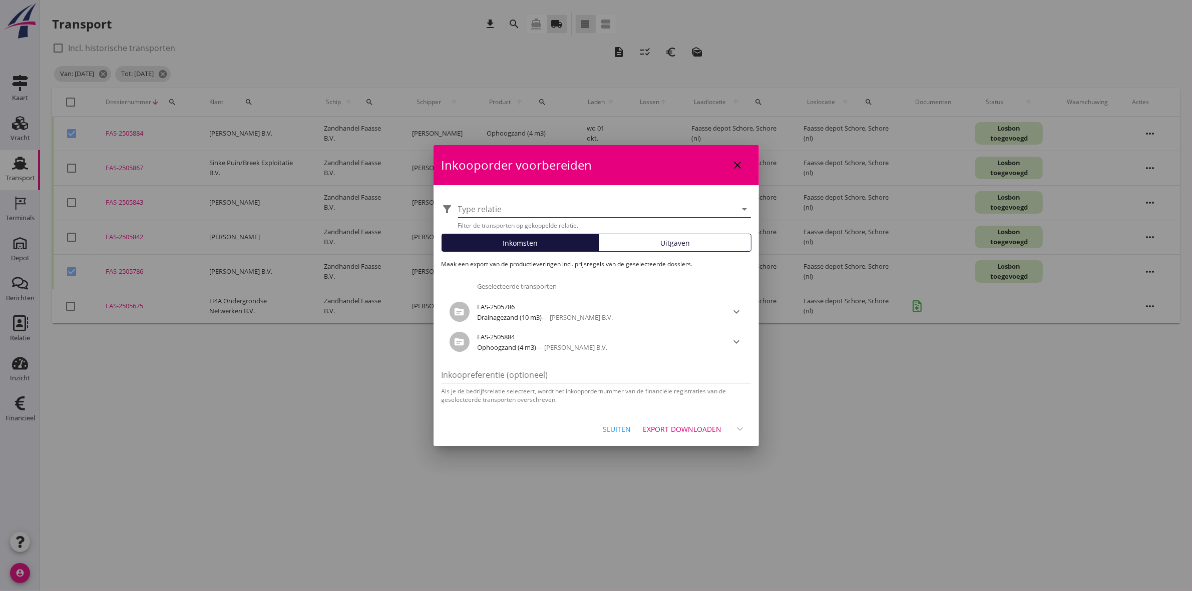
click at [629, 210] on div at bounding box center [597, 209] width 279 height 16
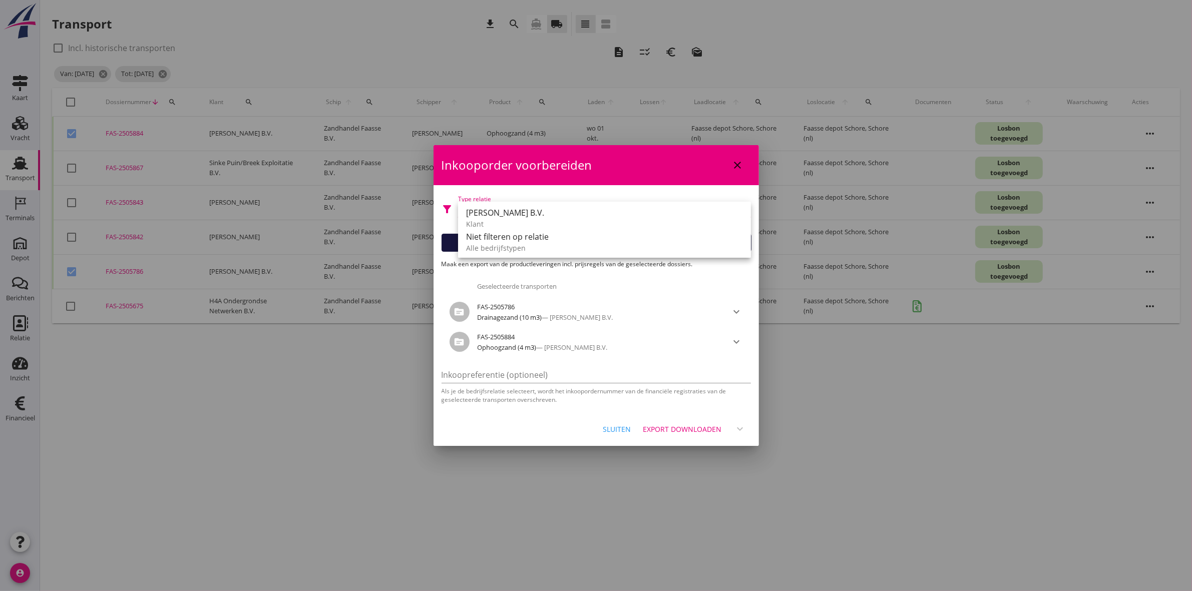
click at [616, 431] on div "Sluiten" at bounding box center [617, 429] width 28 height 11
checkbox input "false"
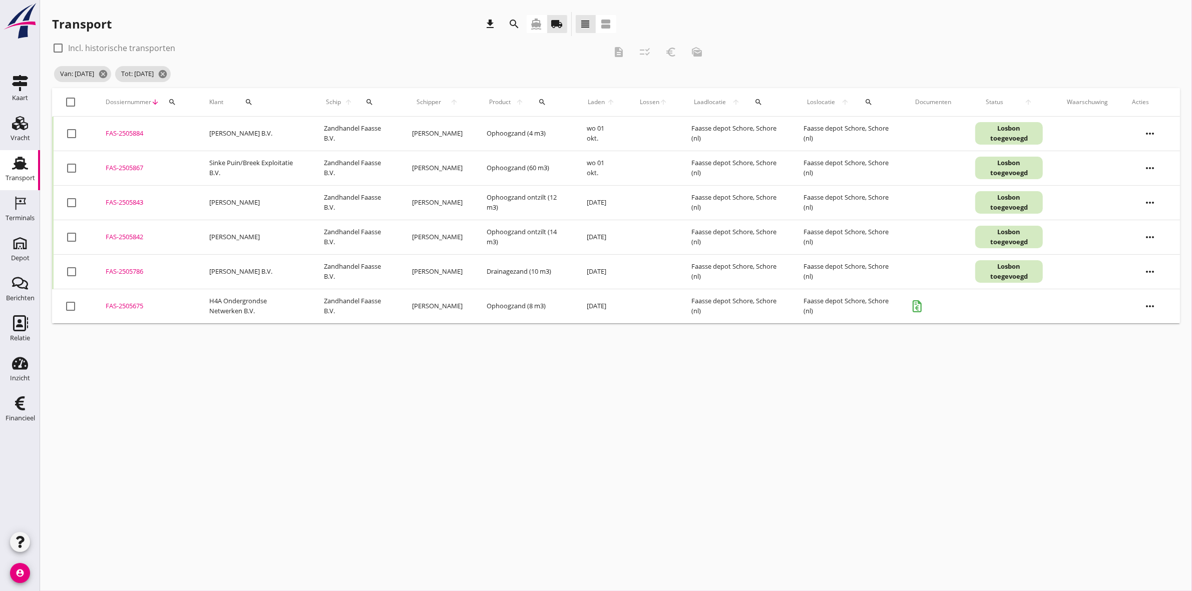
click at [641, 54] on div "check_box_outline_blank Incl. historische transporten description checklist_rtl…" at bounding box center [381, 52] width 658 height 24
click at [74, 130] on div at bounding box center [71, 133] width 17 height 17
checkbox input "true"
click at [76, 272] on div at bounding box center [71, 271] width 17 height 17
checkbox input "true"
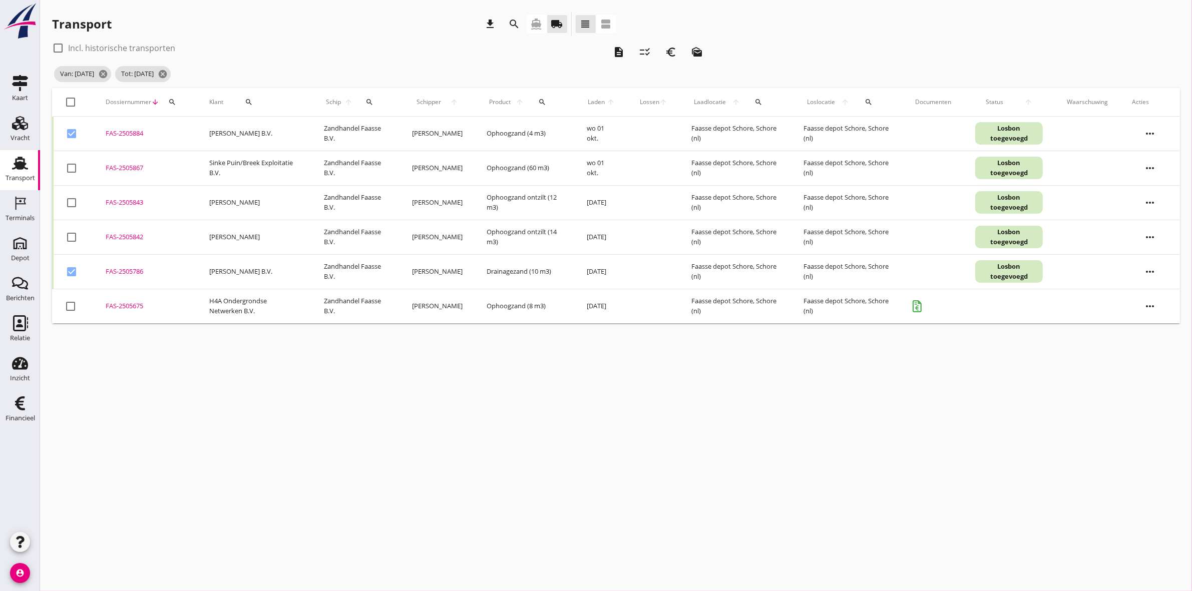
click at [73, 133] on div at bounding box center [71, 133] width 17 height 17
checkbox input "false"
click at [68, 267] on div at bounding box center [71, 271] width 17 height 17
click at [74, 270] on div at bounding box center [71, 271] width 17 height 17
checkbox input "true"
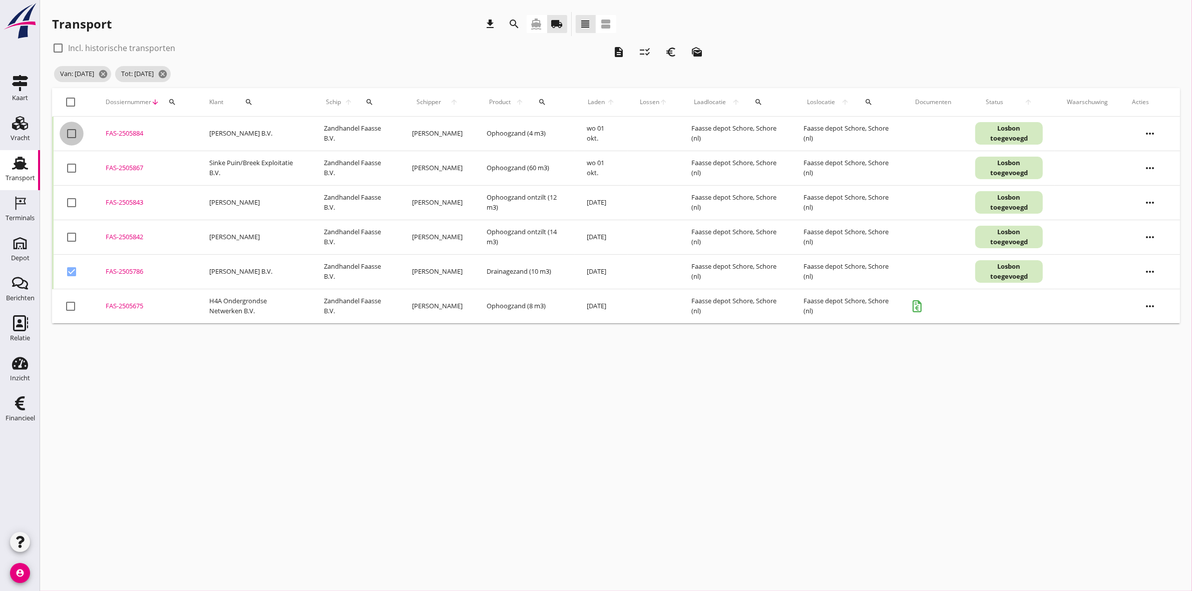
click at [69, 128] on div at bounding box center [71, 133] width 17 height 17
checkbox input "true"
click at [617, 50] on icon "description" at bounding box center [619, 52] width 12 height 12
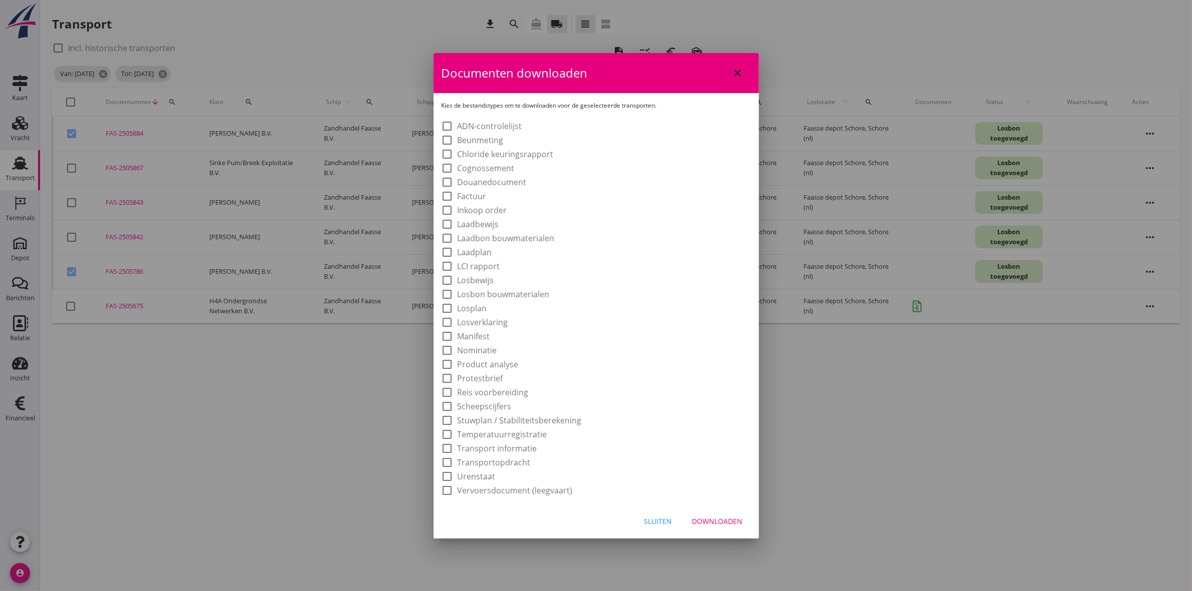
click at [534, 239] on label "Laadbon bouwmaterialen" at bounding box center [506, 238] width 97 height 10
checkbox input "true"
click at [730, 530] on button "Downloaden" at bounding box center [717, 522] width 67 height 18
checkbox input "false"
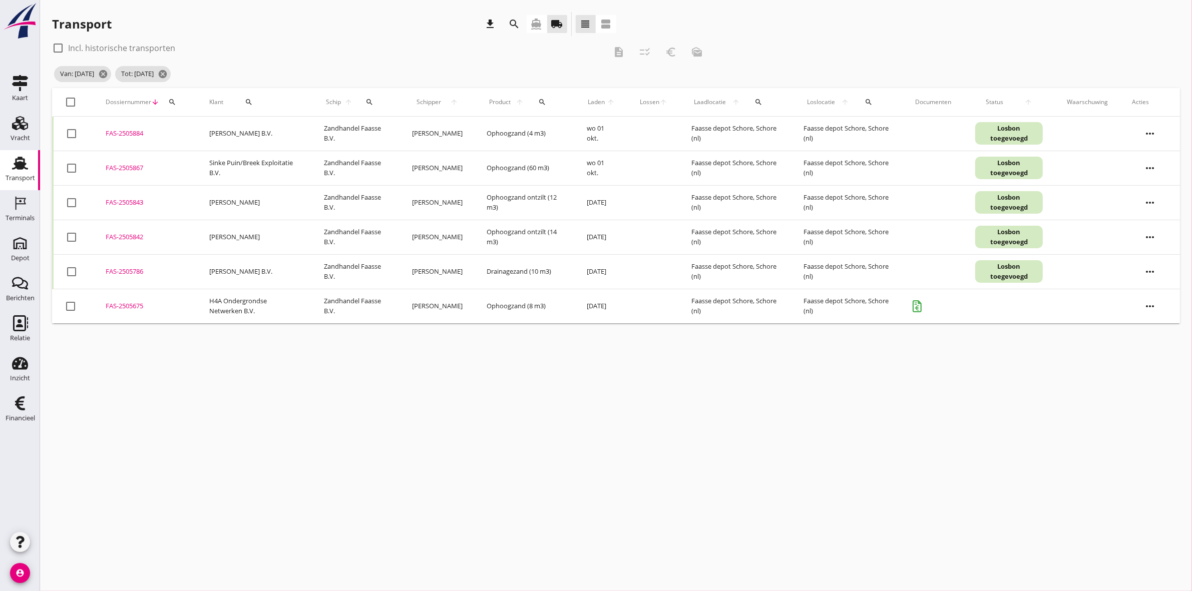
click at [71, 137] on div at bounding box center [71, 133] width 17 height 17
checkbox input "true"
click at [69, 276] on div at bounding box center [71, 271] width 17 height 17
checkbox input "true"
click at [675, 56] on icon "euro_symbol" at bounding box center [671, 52] width 12 height 12
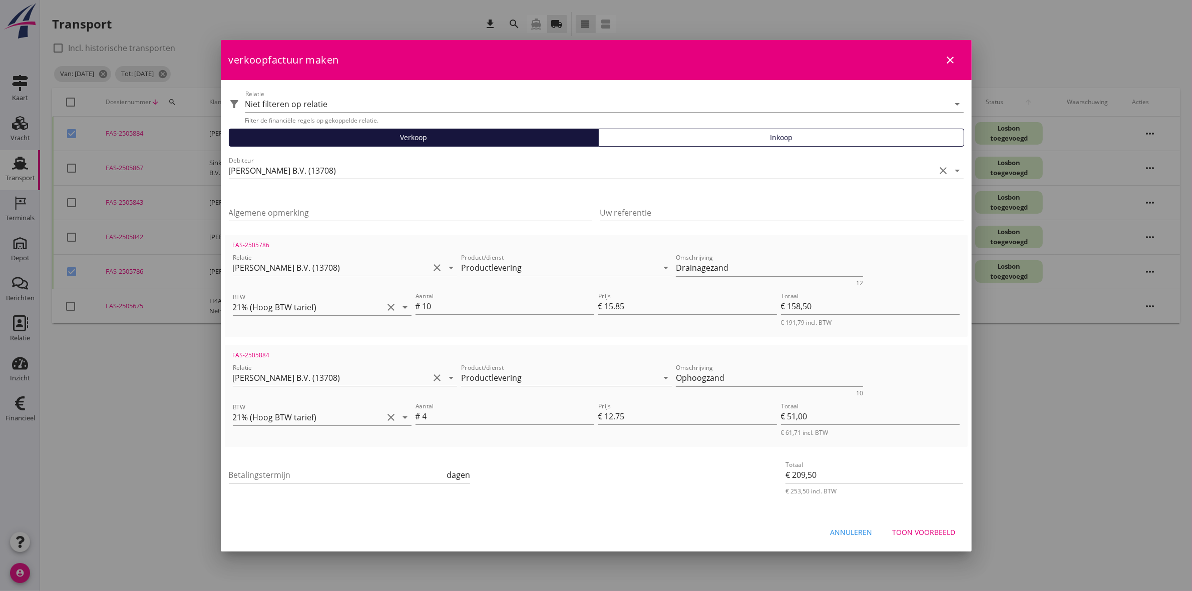
drag, startPoint x: 644, startPoint y: 53, endPoint x: -505, endPoint y: 11, distance: 1150.4
click at [0, 11] on html "21% (Hoog BTW tarief) 9% (Laag BTW tarief) 0% (BTW vrij) 0% (BTW verlegd) Produ…" at bounding box center [596, 295] width 1192 height 591
click at [780, 68] on div "verkoopfactuur maken close" at bounding box center [596, 60] width 751 height 40
click at [551, 539] on div "Annuleren Toon voorbeeld" at bounding box center [596, 533] width 751 height 34
click at [691, 521] on div "Annuleren Toon voorbeeld" at bounding box center [596, 533] width 751 height 34
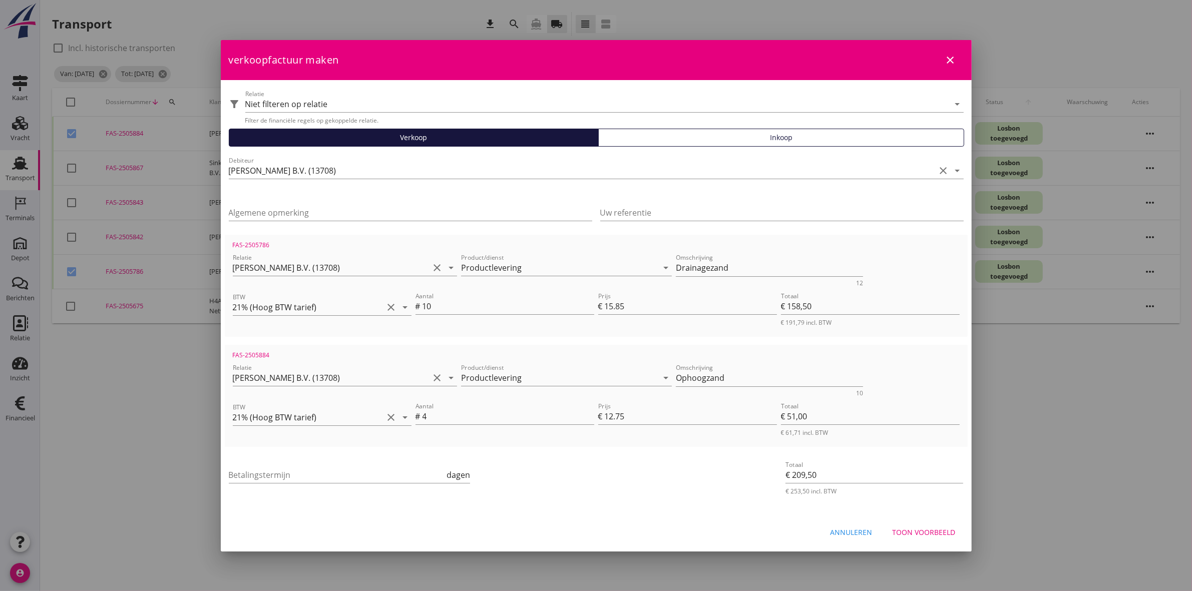
click at [757, 522] on div "Annuleren Toon voorbeeld" at bounding box center [596, 533] width 751 height 34
click at [348, 486] on div "Betalingstermijn dagen" at bounding box center [350, 480] width 242 height 26
click at [352, 474] on input "Betalingstermijn" at bounding box center [337, 475] width 216 height 16
type input "30"
click at [921, 534] on div "Toon voorbeeld" at bounding box center [924, 532] width 63 height 11
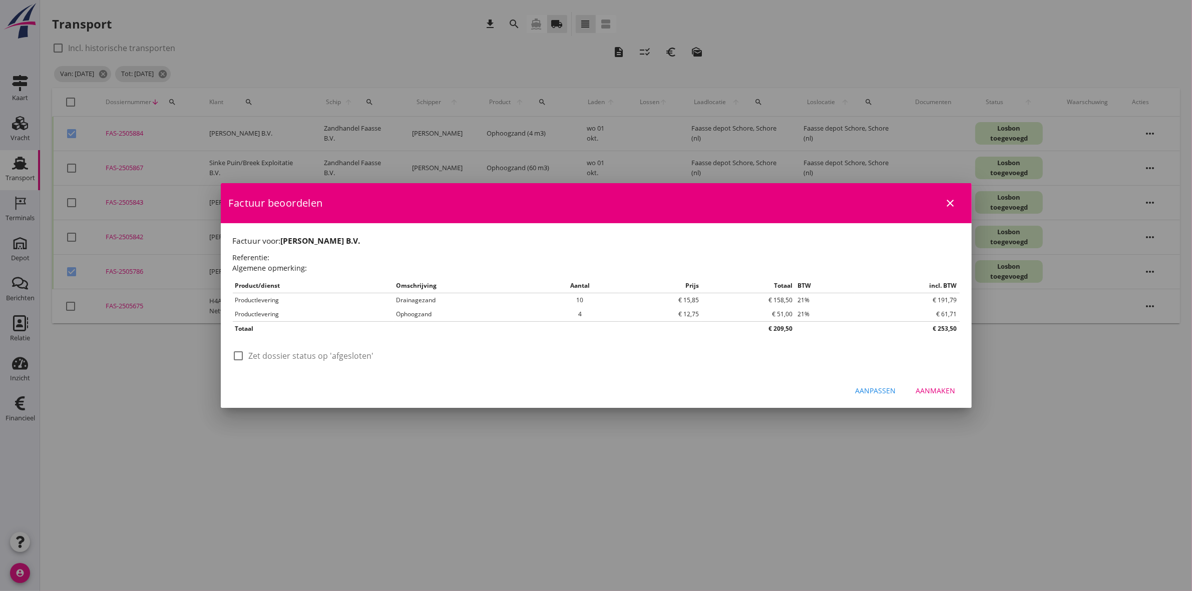
click at [328, 358] on label "Zet dossier status op 'afgesloten'" at bounding box center [311, 356] width 125 height 10
checkbox input "true"
click at [947, 395] on div "Aanmaken" at bounding box center [936, 391] width 40 height 11
checkbox input "false"
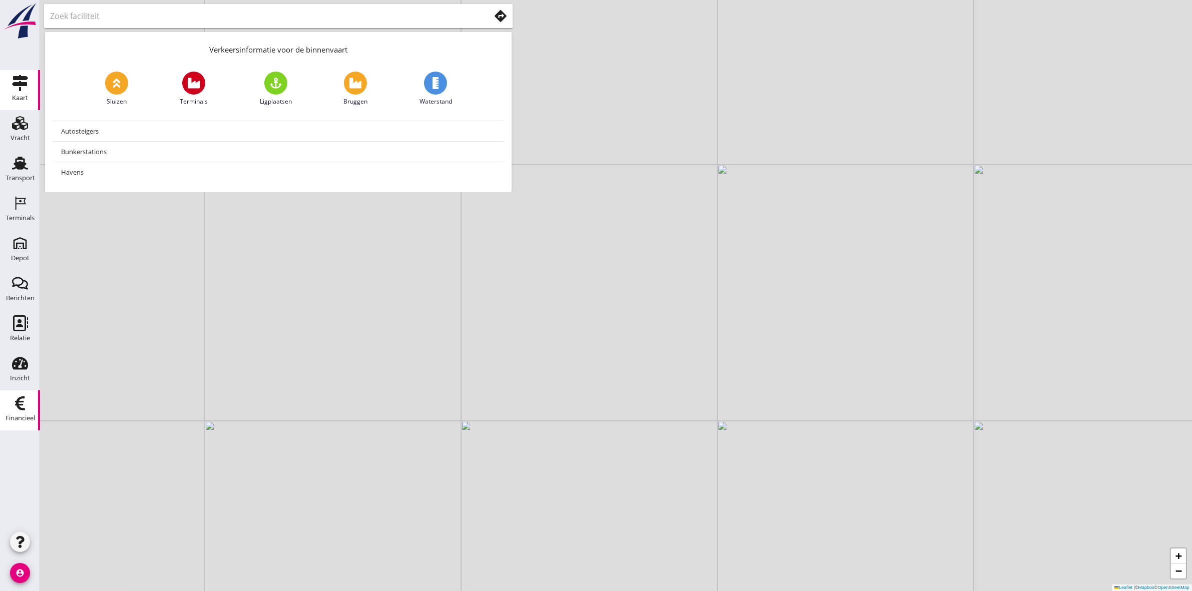
click at [33, 416] on div "Financieel" at bounding box center [21, 418] width 30 height 7
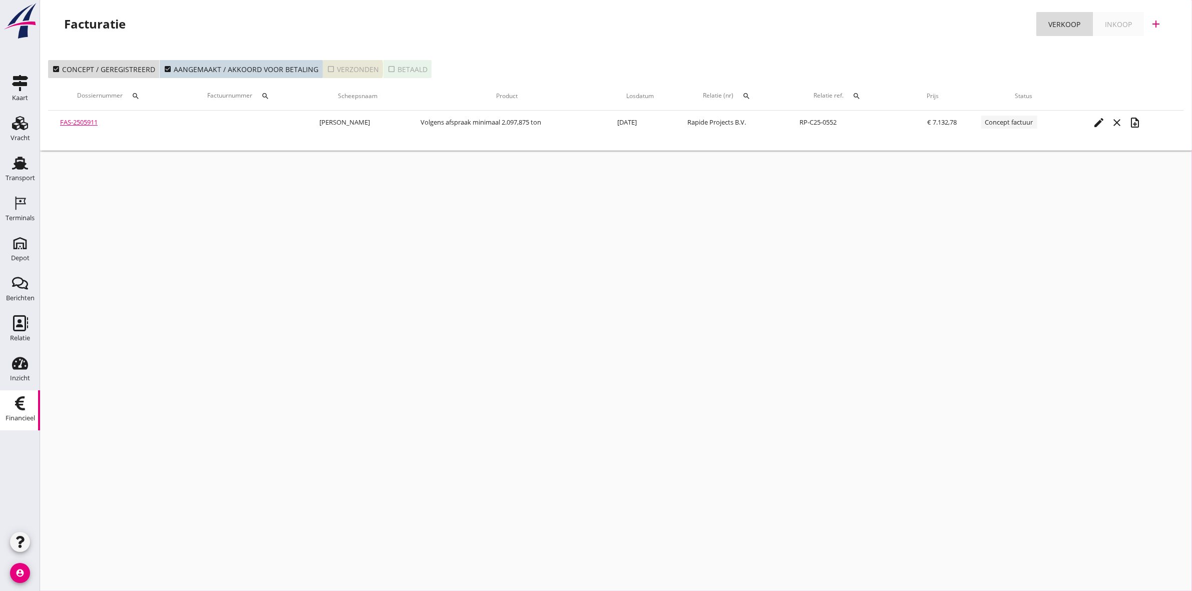
click at [344, 71] on div "check_box_outline_blank Verzonden" at bounding box center [353, 69] width 52 height 11
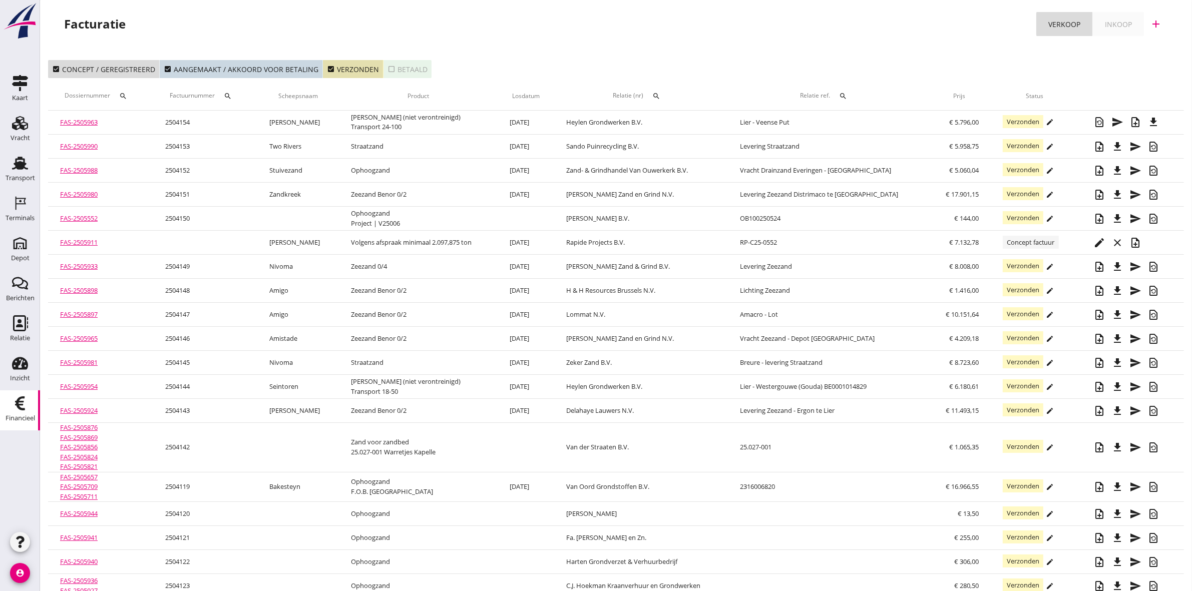
click at [660, 98] on icon "search" at bounding box center [656, 96] width 8 height 8
click at [701, 123] on input "text" at bounding box center [718, 125] width 104 height 16
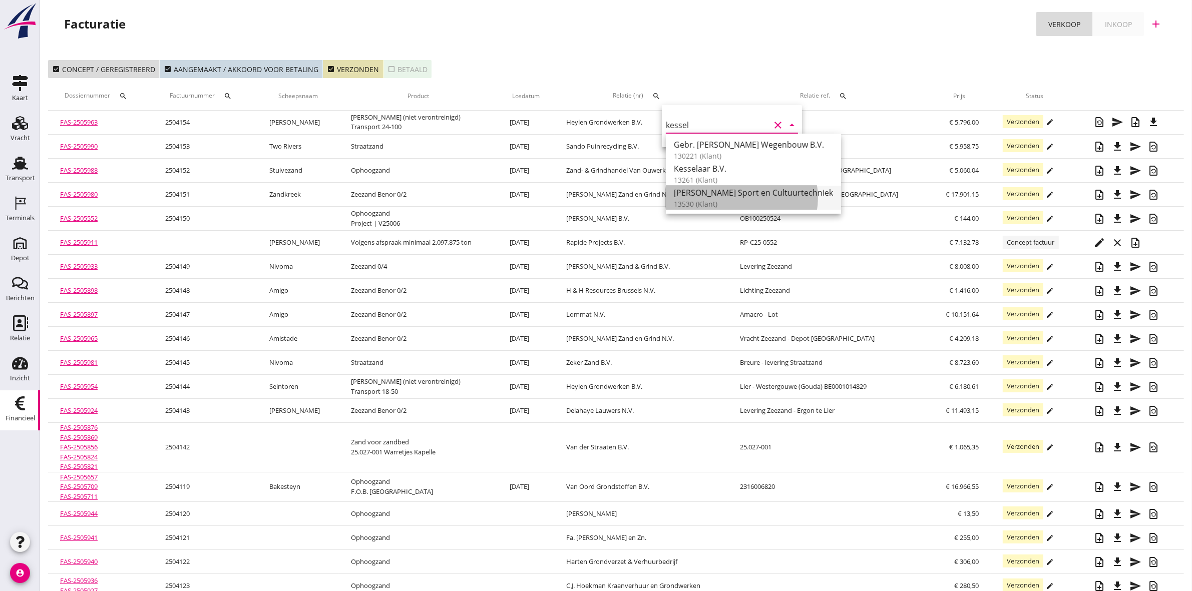
click at [781, 187] on div "[PERSON_NAME] Sport en Cultuurtechniek" at bounding box center [753, 193] width 159 height 12
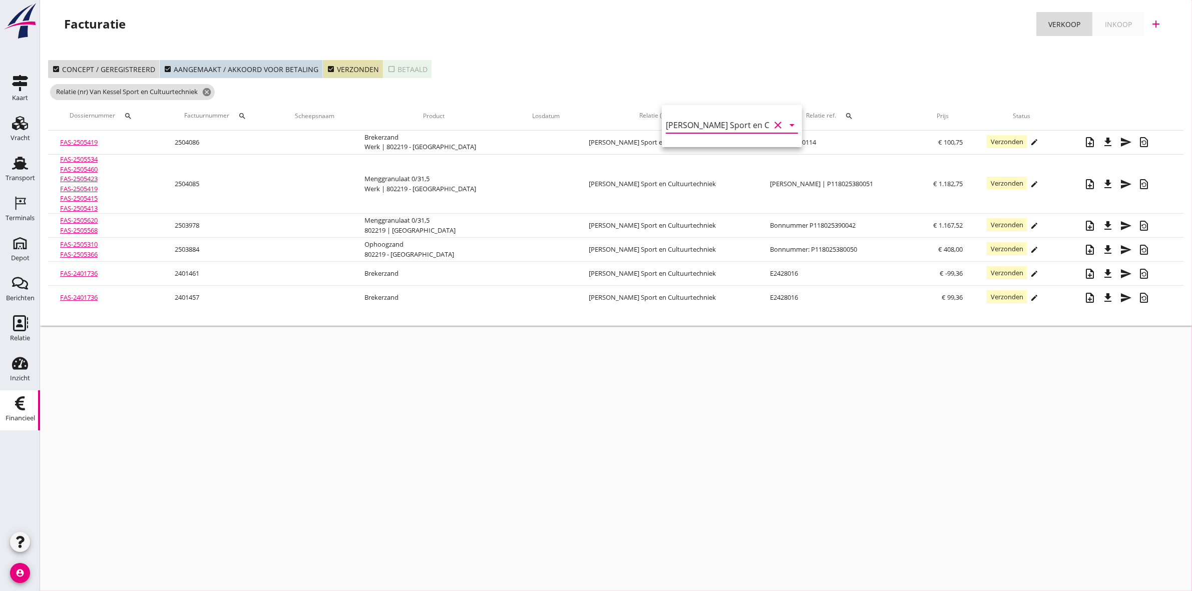
type input "[PERSON_NAME] Sport en Cultuurtechniek (13530)"
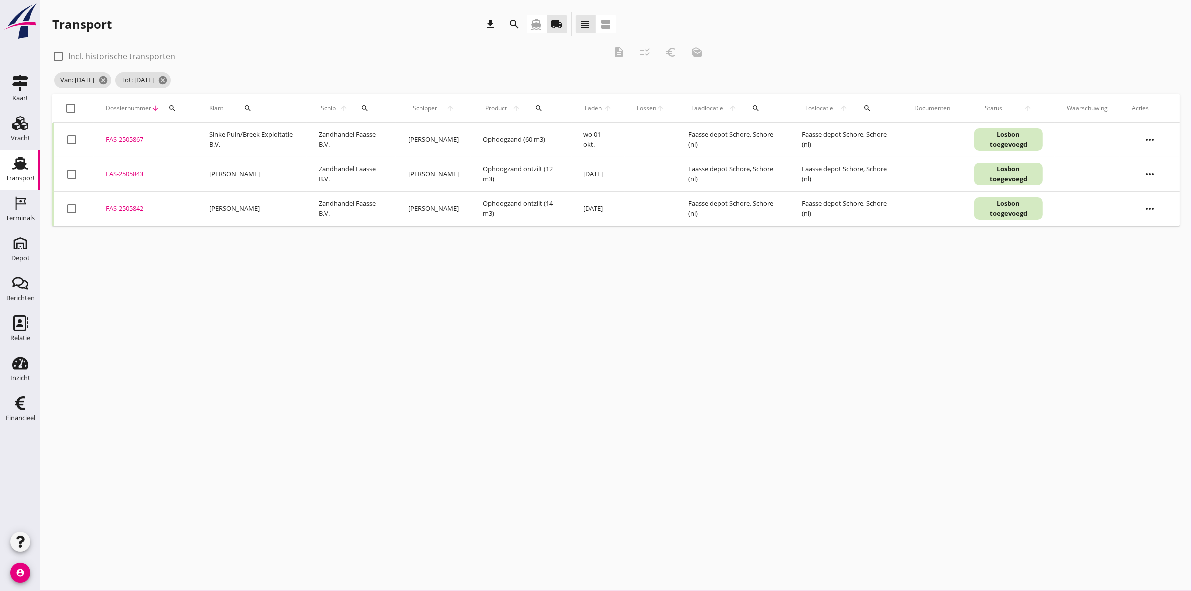
click at [72, 137] on div at bounding box center [71, 139] width 17 height 17
checkbox input "true"
click at [675, 53] on icon "euro_symbol" at bounding box center [671, 52] width 12 height 12
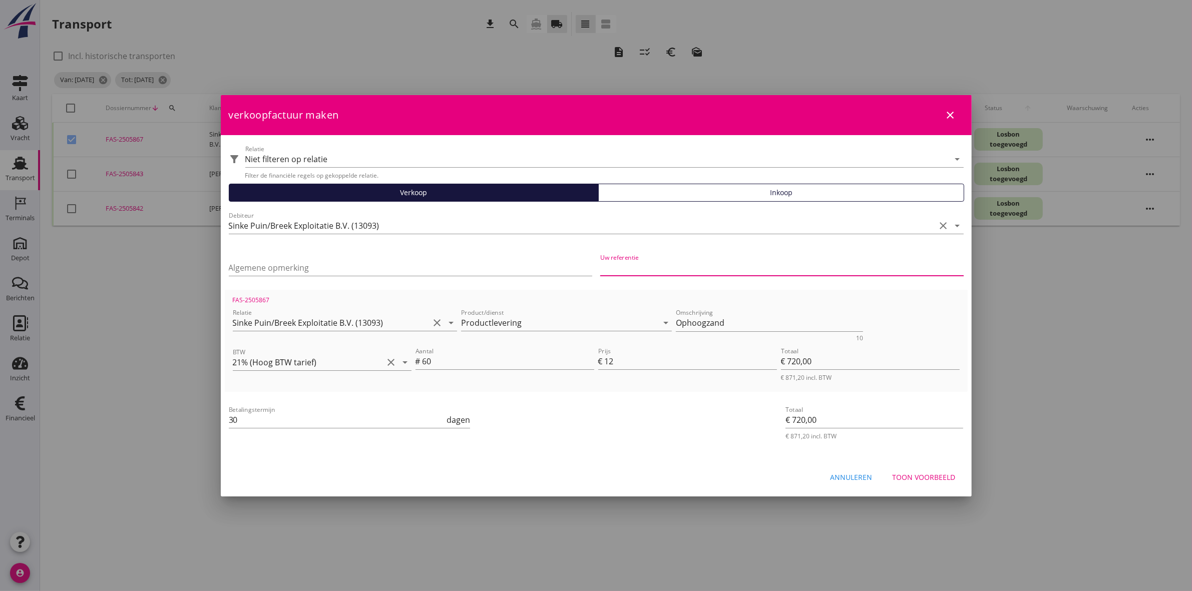
paste input "OB300250118"
type input "OB300250118"
click at [296, 272] on input "Algemene opmerking" at bounding box center [411, 268] width 364 height 16
paste input "SP0001"
type input "Project | SP0001"
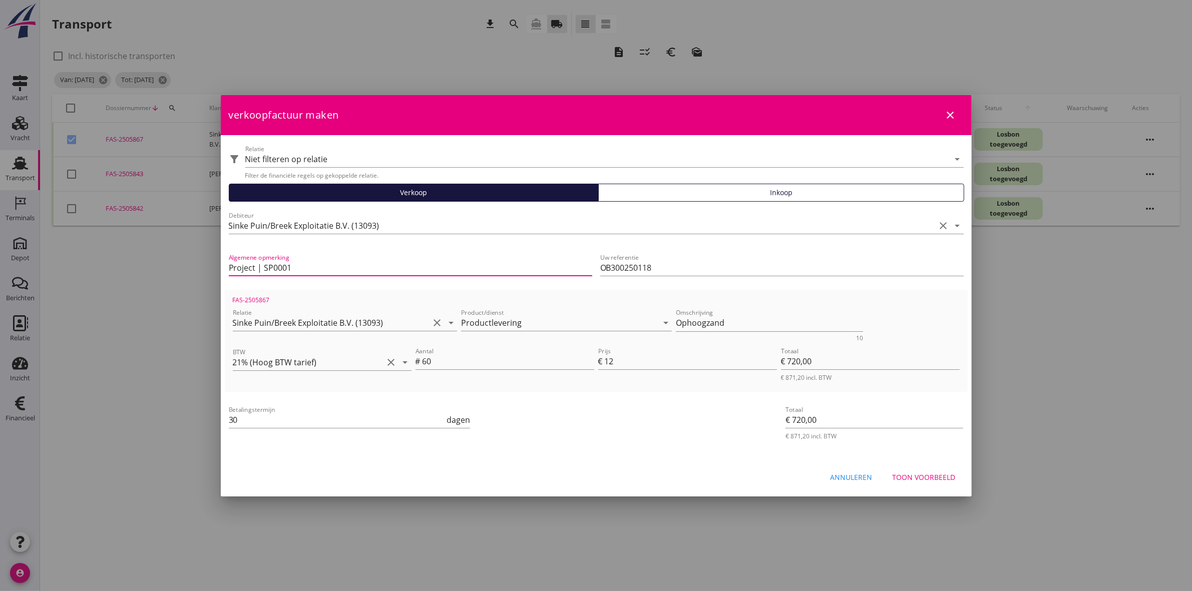
click at [951, 479] on div "Toon voorbeeld" at bounding box center [924, 477] width 63 height 11
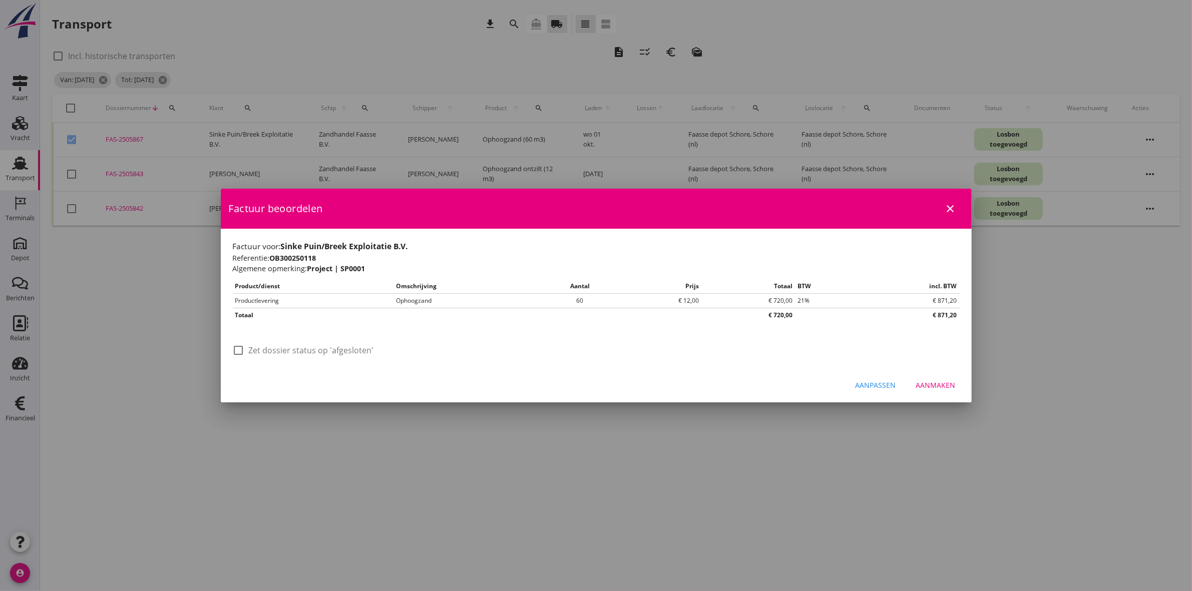
click at [282, 346] on label "Zet dossier status op 'afgesloten'" at bounding box center [311, 350] width 125 height 10
checkbox input "true"
click at [957, 388] on button "Aanmaken" at bounding box center [936, 386] width 56 height 18
checkbox input "false"
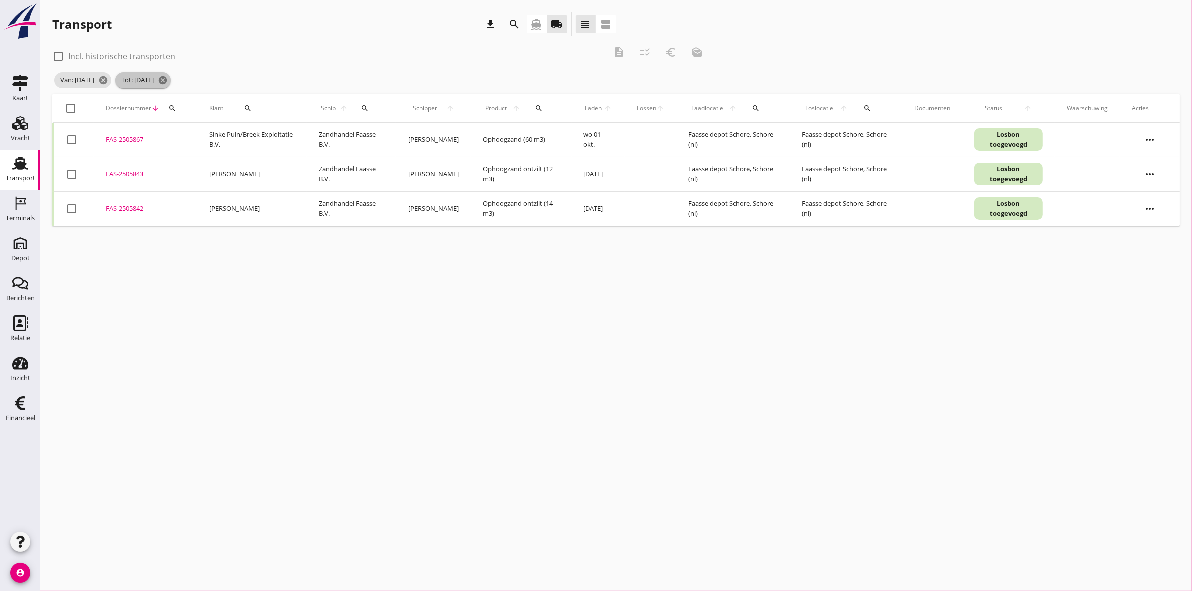
click at [171, 78] on span "Tot: 03-10-2025 cancel" at bounding box center [143, 80] width 56 height 16
click at [168, 83] on icon "cancel" at bounding box center [163, 80] width 10 height 10
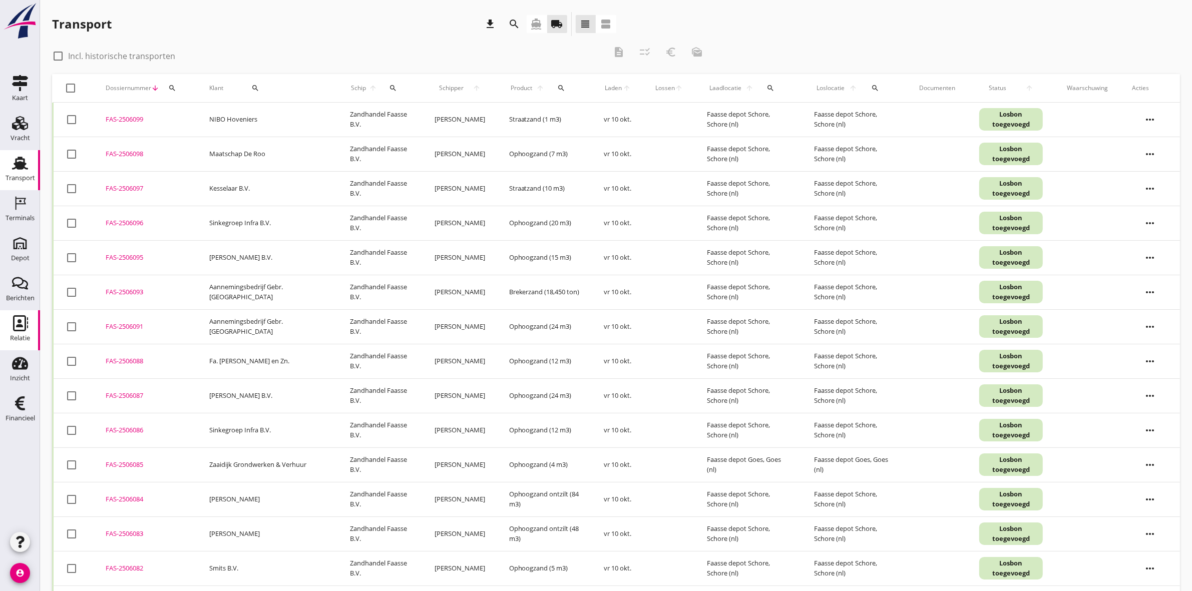
click at [8, 328] on div "Relatie" at bounding box center [20, 323] width 24 height 16
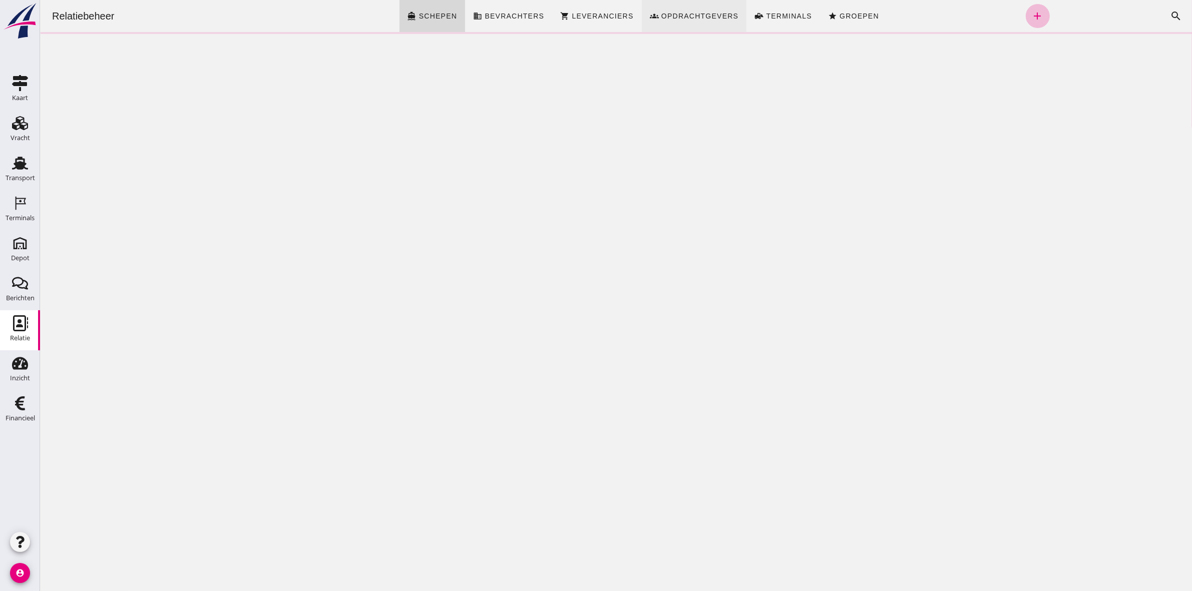
click at [691, 14] on span "Opdrachtgevers" at bounding box center [699, 16] width 78 height 8
click at [1170, 11] on icon "search" at bounding box center [1176, 16] width 12 height 12
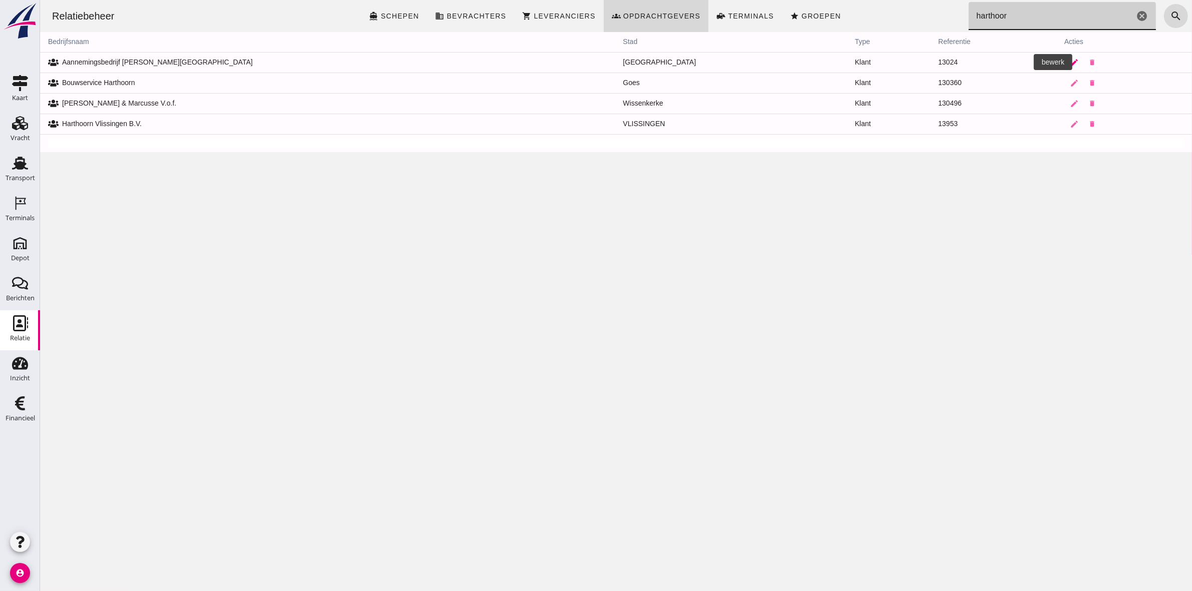
type input "harthoor"
click at [1070, 59] on icon "edit" at bounding box center [1074, 62] width 9 height 9
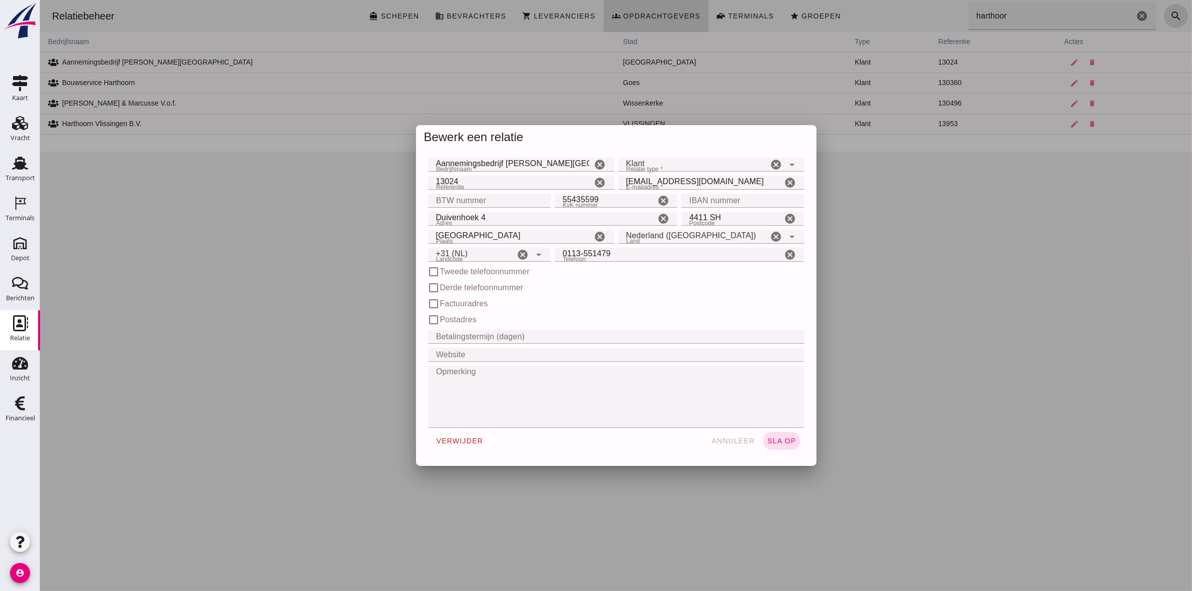
type input "+31 (NL)"
click at [723, 439] on span "annuleer" at bounding box center [733, 441] width 44 height 8
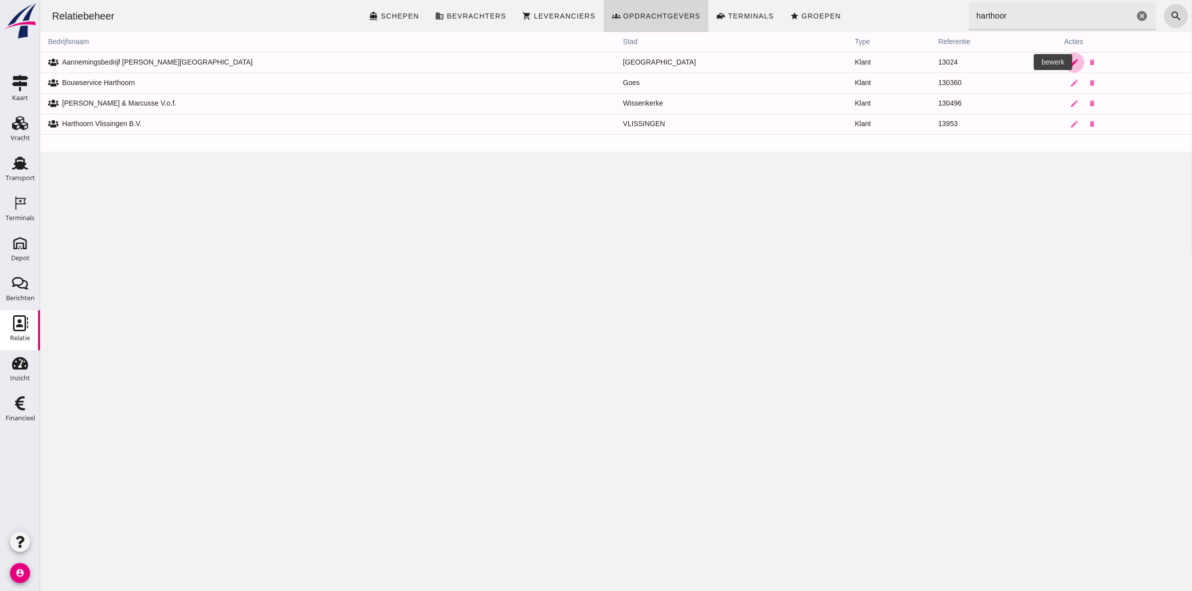
click at [1070, 60] on icon "edit" at bounding box center [1074, 62] width 9 height 9
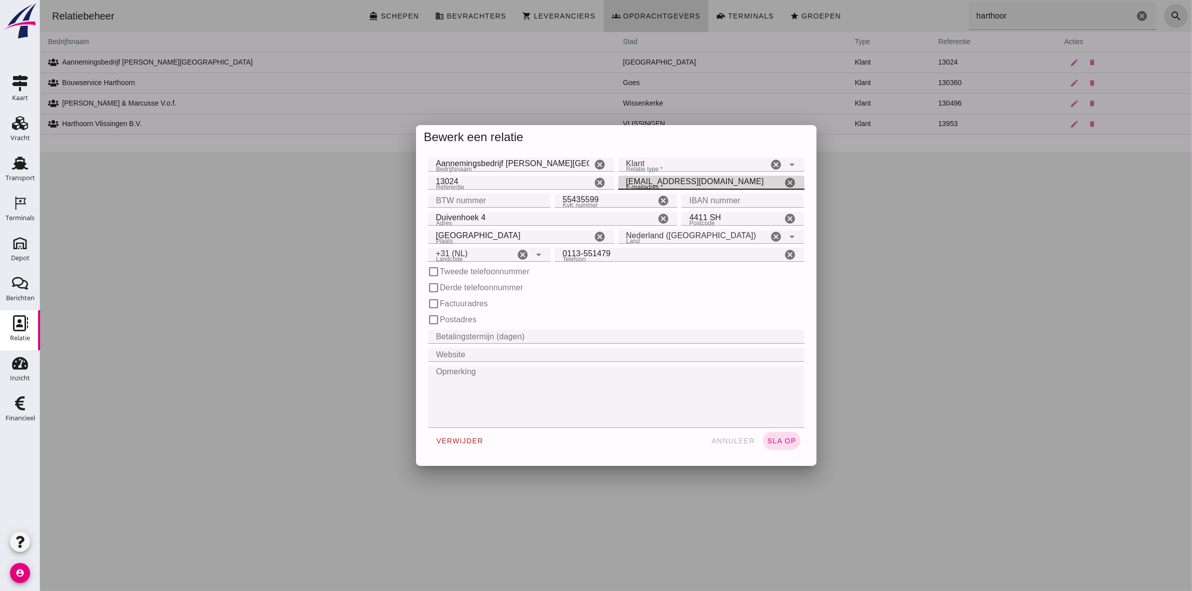
drag, startPoint x: 767, startPoint y: 181, endPoint x: 609, endPoint y: 178, distance: 157.8
click at [609, 178] on div "Referentie Referentie 13024 cancel E-mailadres * E-mailadres * factuur@aannemin…" at bounding box center [616, 183] width 381 height 18
click at [950, 438] on div at bounding box center [616, 295] width 1152 height 591
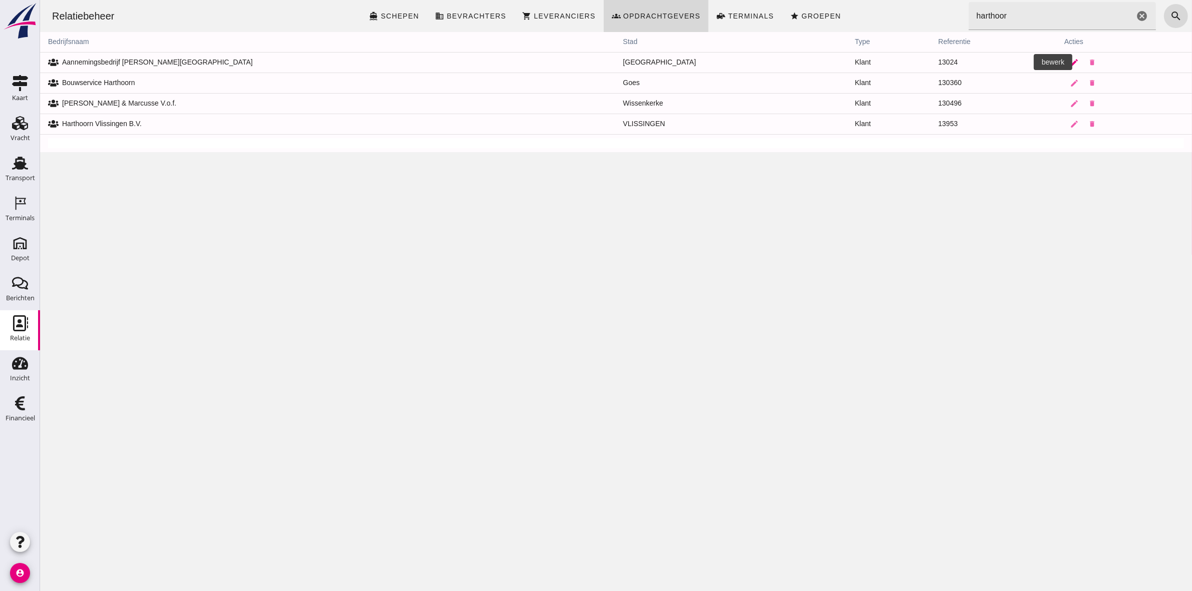
click at [1070, 59] on icon "edit" at bounding box center [1074, 62] width 9 height 9
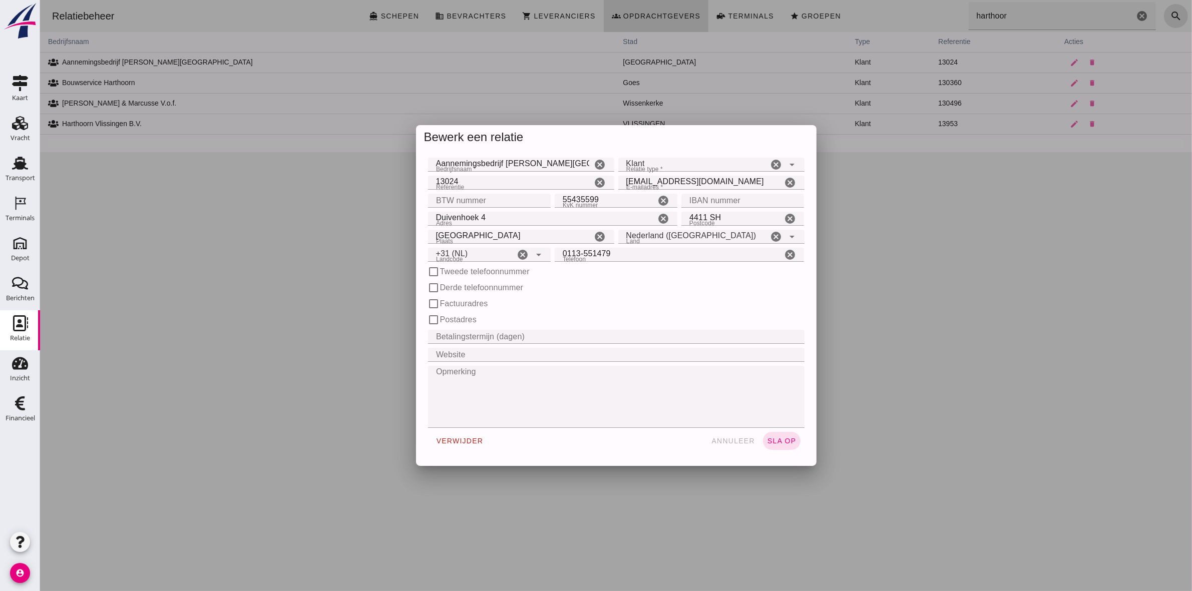
click at [911, 507] on div at bounding box center [616, 295] width 1152 height 591
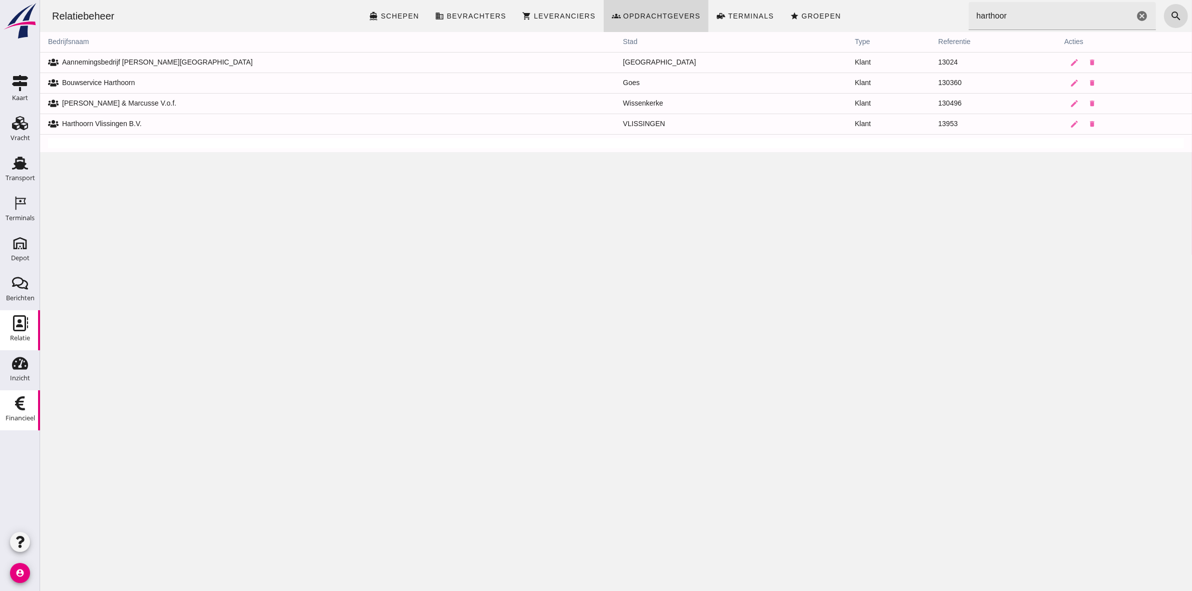
click at [31, 412] on div "Financieel" at bounding box center [21, 419] width 30 height 14
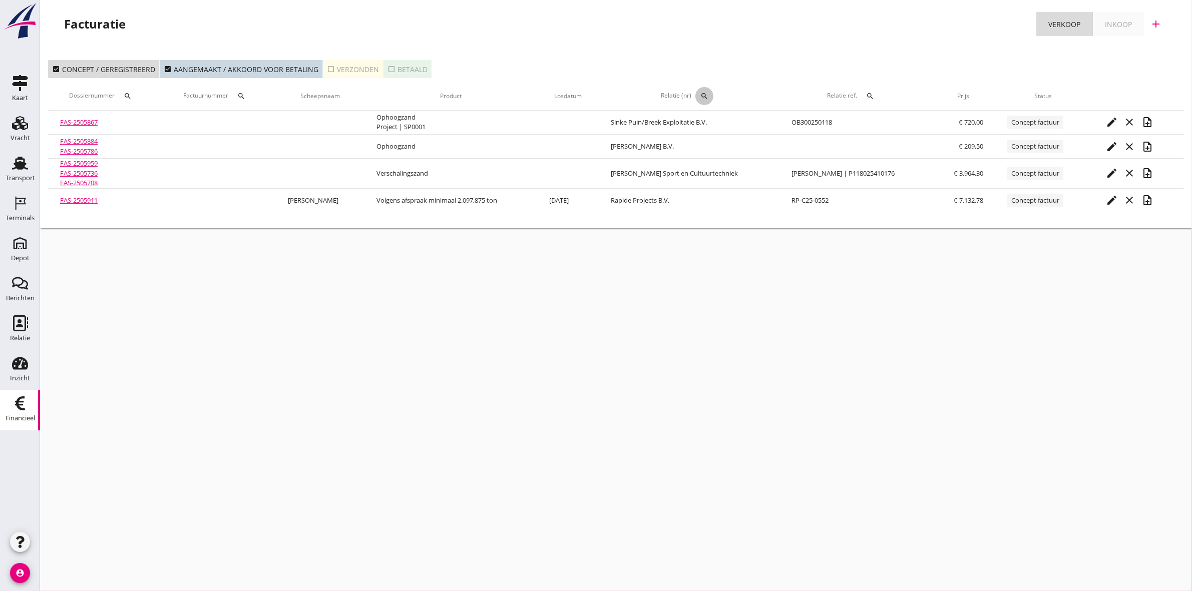
click at [709, 95] on icon "search" at bounding box center [704, 96] width 8 height 8
click at [734, 120] on input "text" at bounding box center [757, 125] width 104 height 16
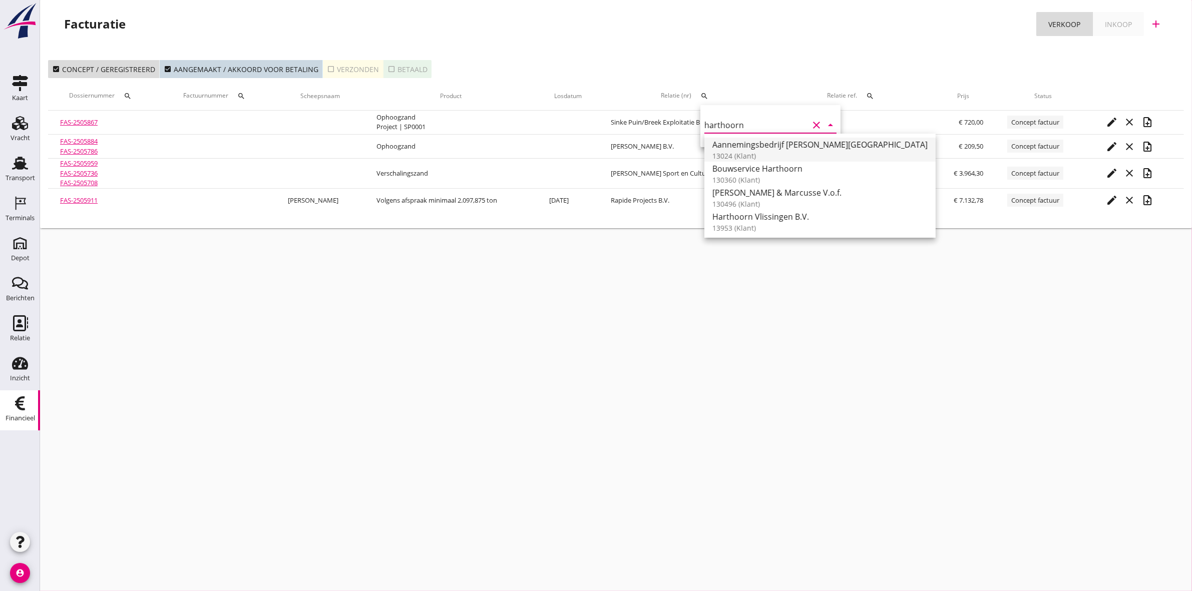
click at [758, 144] on div "Aannemingsbedrijf J.A. Harthoorn" at bounding box center [820, 145] width 215 height 12
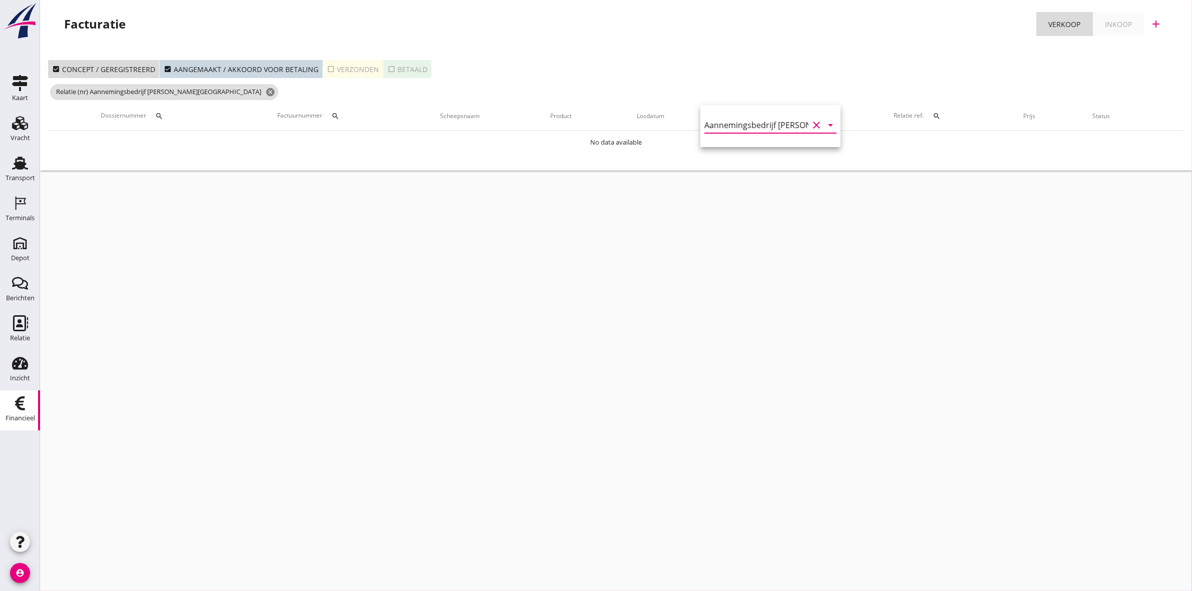
type input "Aannemingsbedrijf J.A. Harthoorn (13024)"
click at [362, 68] on div "check_box_outline_blank Verzonden" at bounding box center [353, 69] width 52 height 11
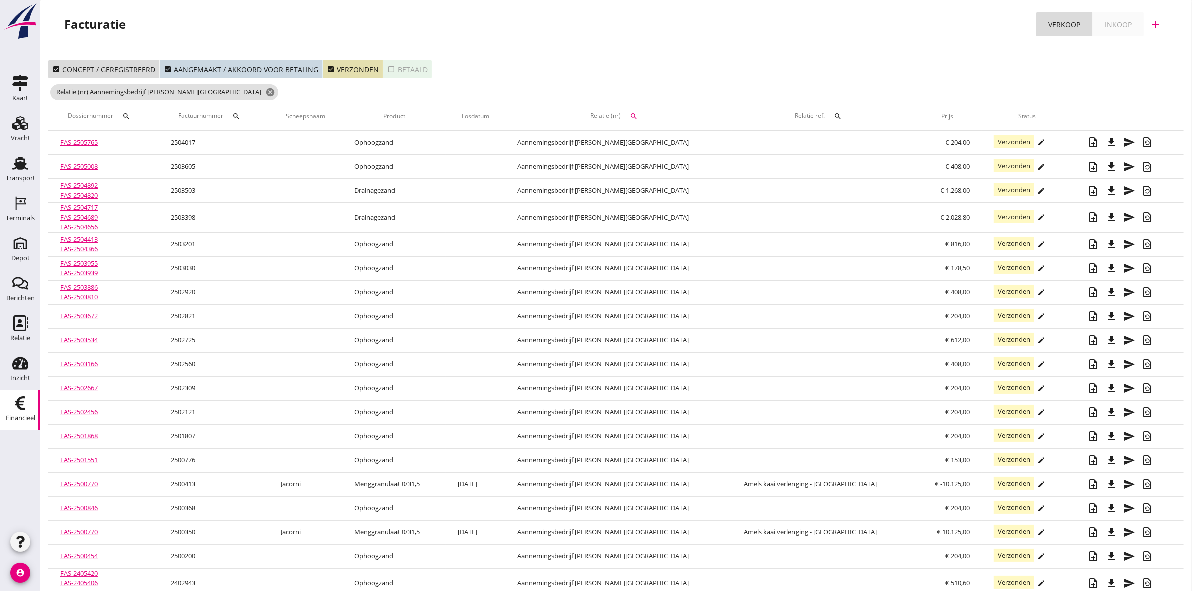
click at [240, 114] on icon "search" at bounding box center [236, 116] width 8 height 8
click at [291, 143] on input "Zoeken op factuurnummer..." at bounding box center [305, 145] width 104 height 16
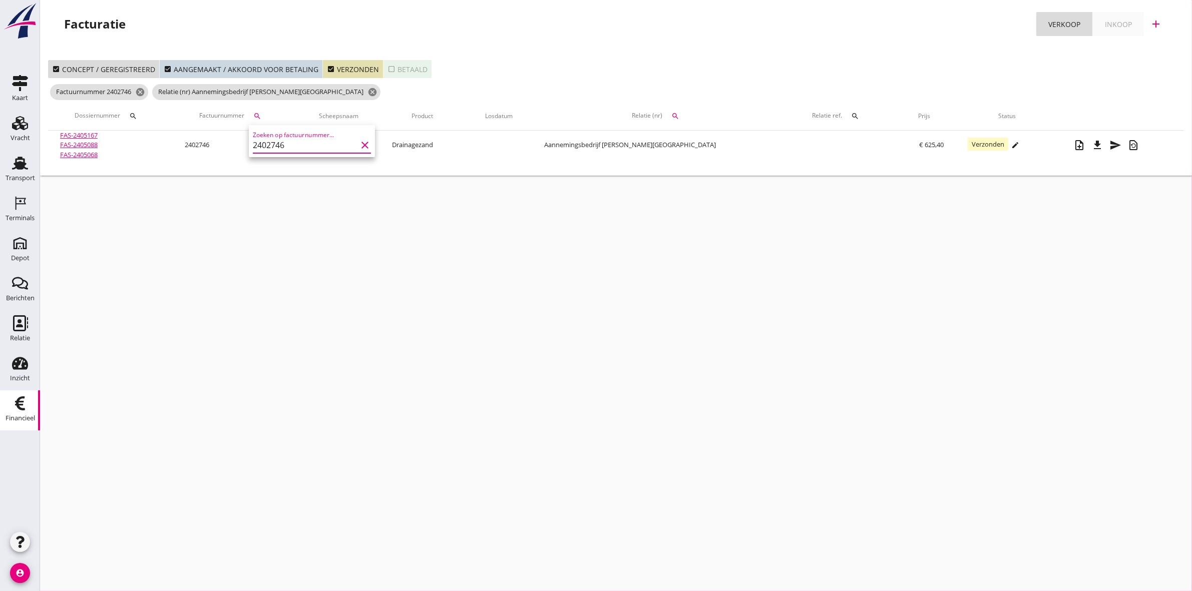
click at [305, 147] on input "2402746" at bounding box center [305, 145] width 104 height 16
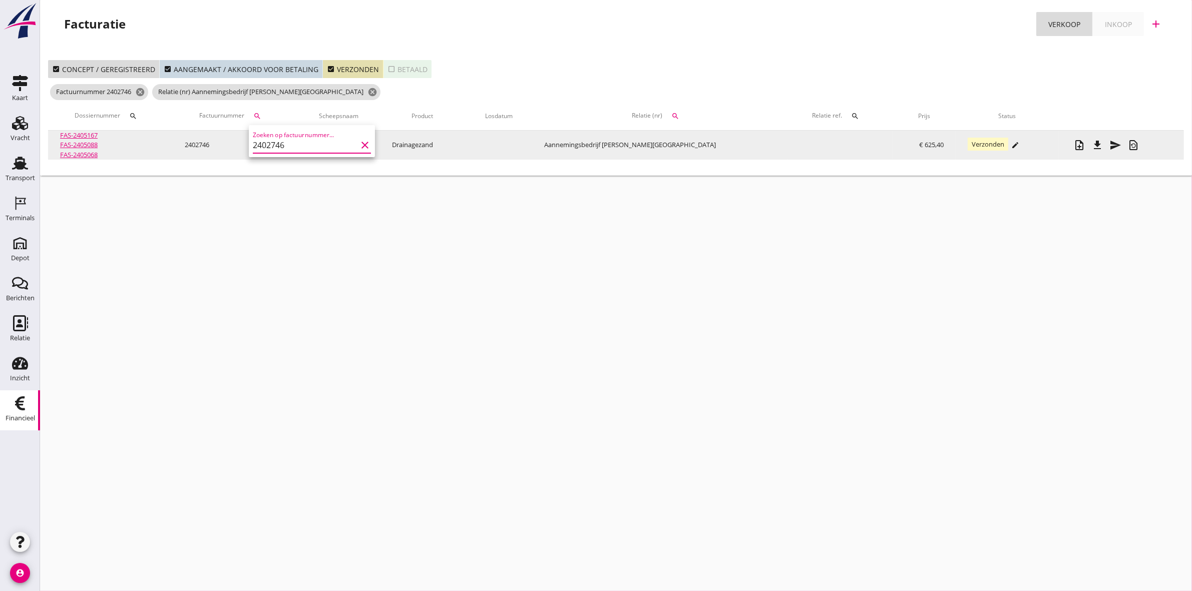
type input "2402746"
click at [1092, 143] on icon "file_download" at bounding box center [1098, 145] width 12 height 12
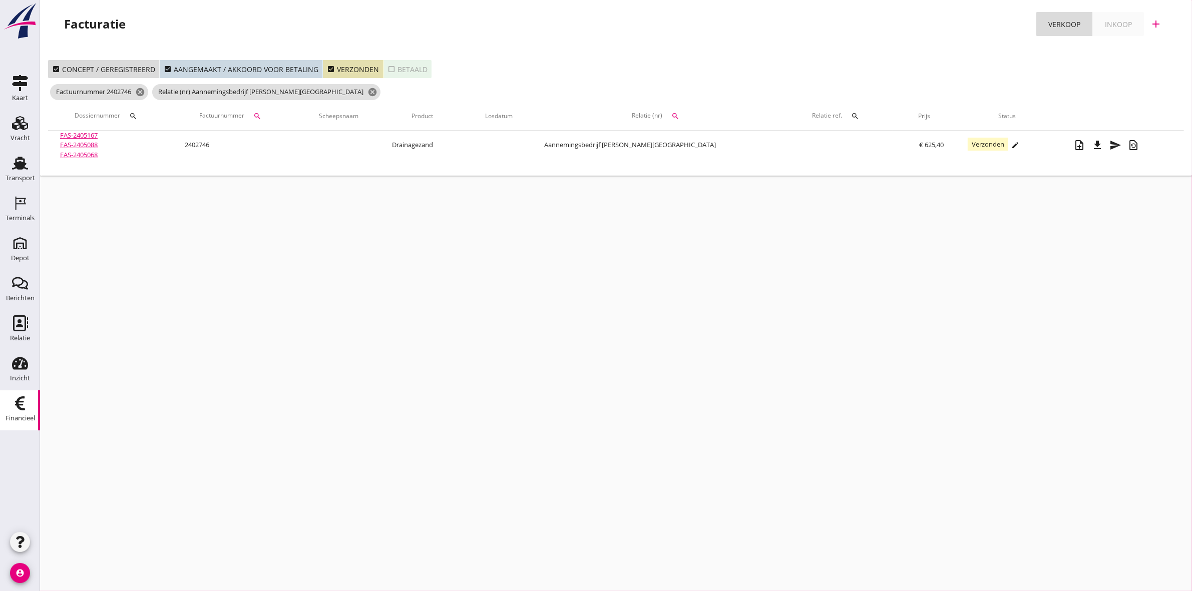
click at [261, 113] on icon "search" at bounding box center [257, 116] width 8 height 8
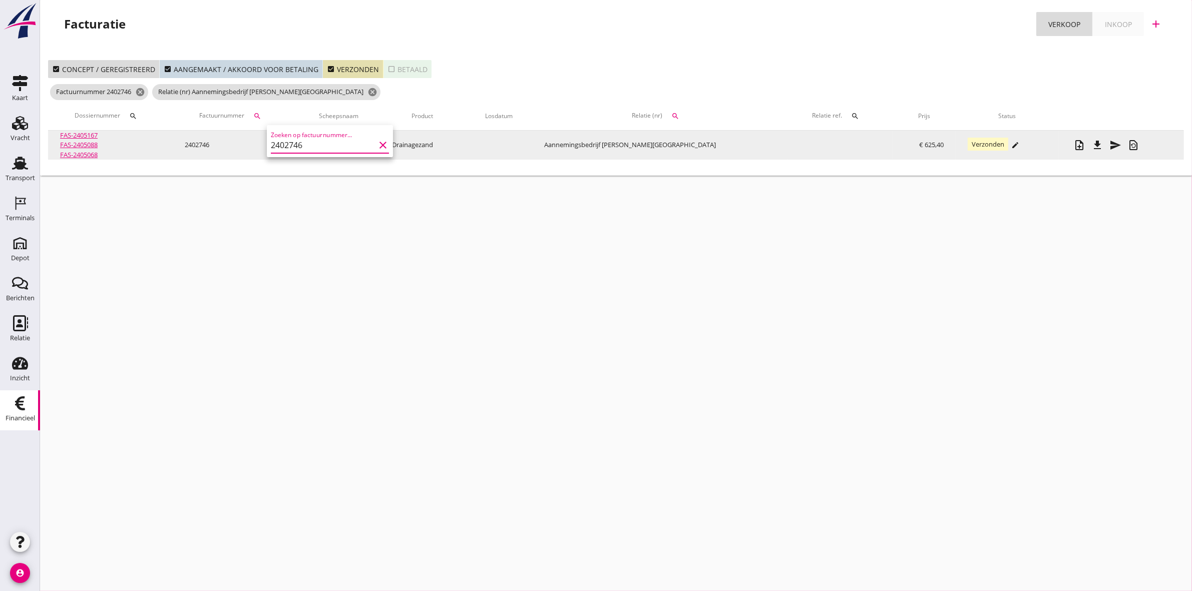
drag, startPoint x: 316, startPoint y: 142, endPoint x: 233, endPoint y: 148, distance: 83.8
click at [233, 148] on div "Crediteer factuur Verstuur factuur Download factuur Genereer PDF Verzonden arro…" at bounding box center [596, 295] width 1192 height 591
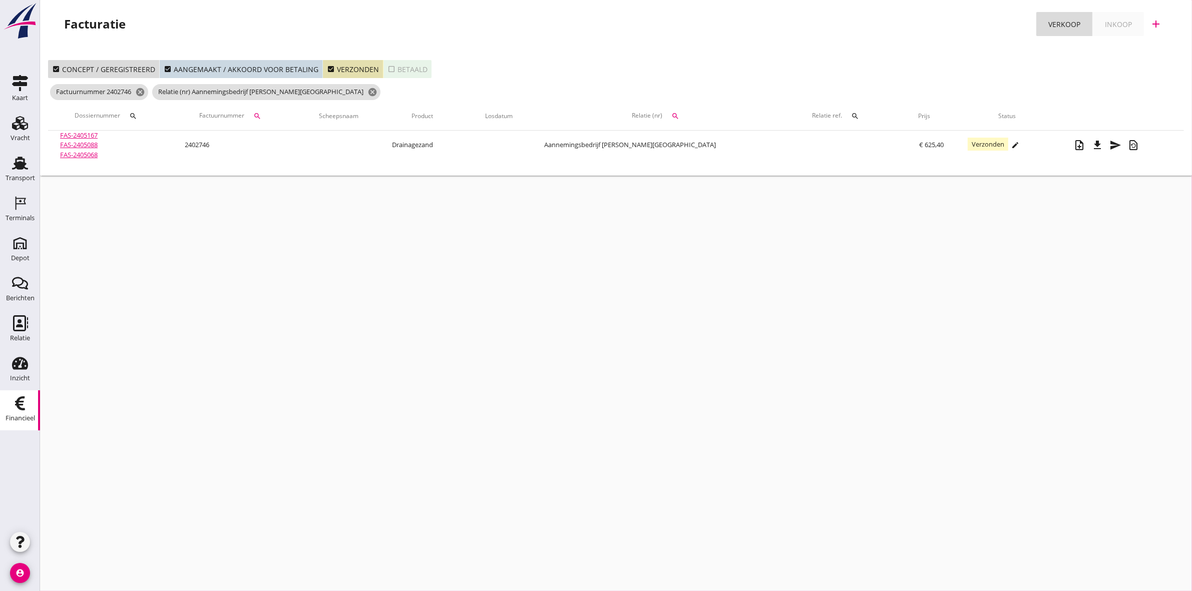
click at [261, 116] on icon "search" at bounding box center [257, 116] width 8 height 8
click at [299, 143] on input "2402746" at bounding box center [323, 145] width 104 height 16
click at [382, 143] on div "Zoeken op factuurnummer... 2402746 clear" at bounding box center [330, 141] width 126 height 32
click at [377, 142] on icon "clear" at bounding box center [383, 145] width 12 height 12
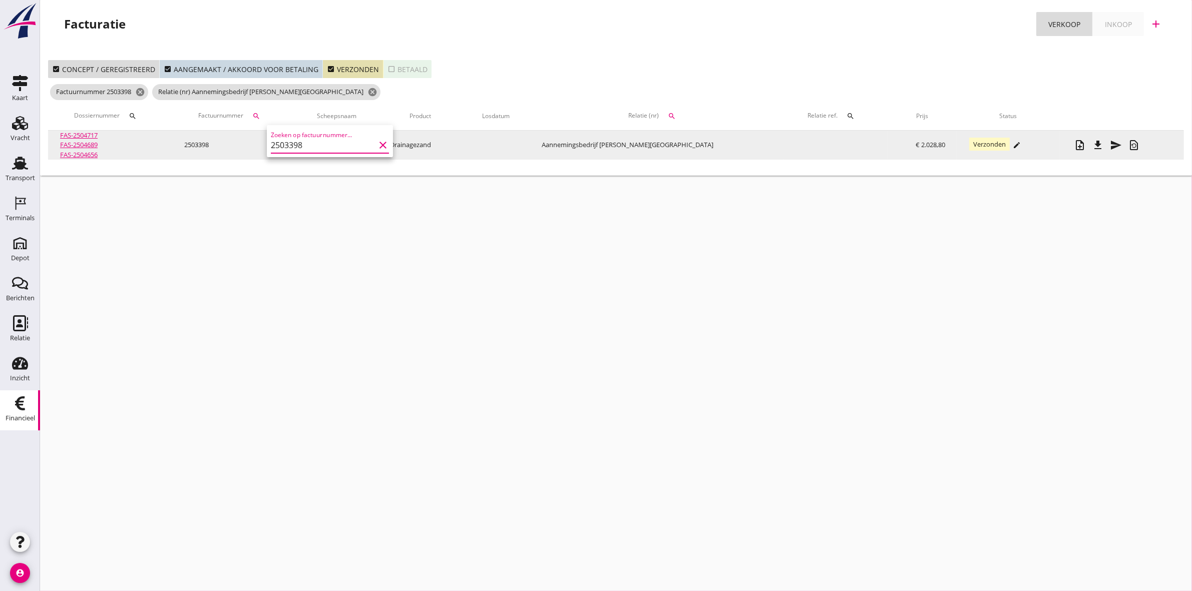
type input "2503398"
click at [1093, 149] on icon "file_download" at bounding box center [1099, 145] width 12 height 12
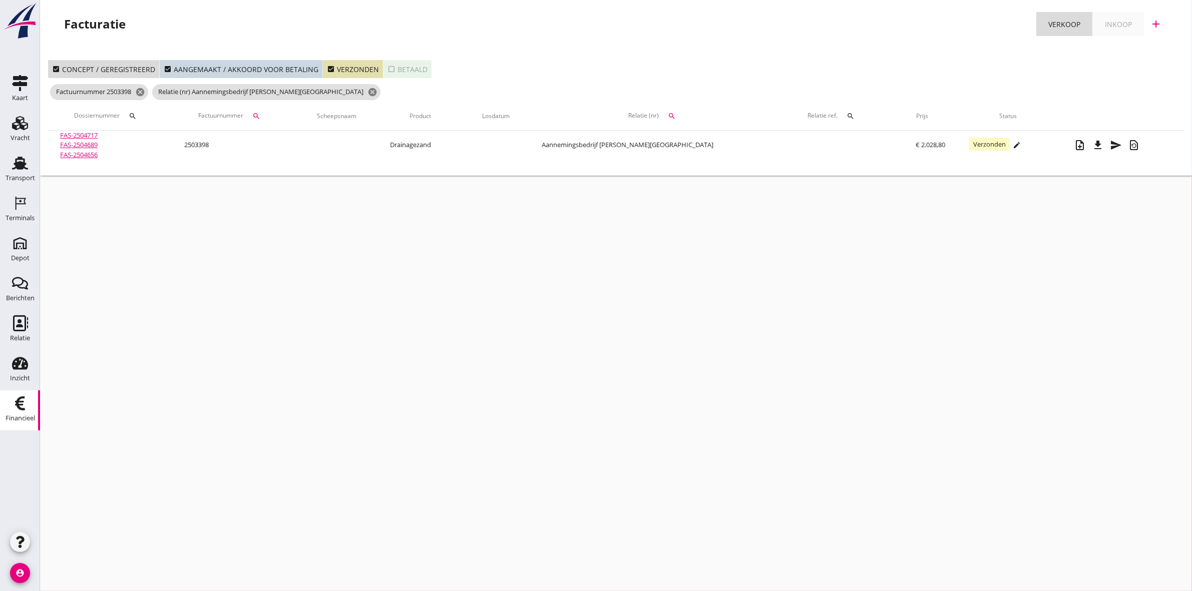
click at [260, 114] on icon "search" at bounding box center [256, 116] width 8 height 8
click at [379, 145] on icon "clear" at bounding box center [382, 145] width 12 height 12
click at [331, 149] on input "Zoeken op factuurnummer..." at bounding box center [322, 145] width 104 height 16
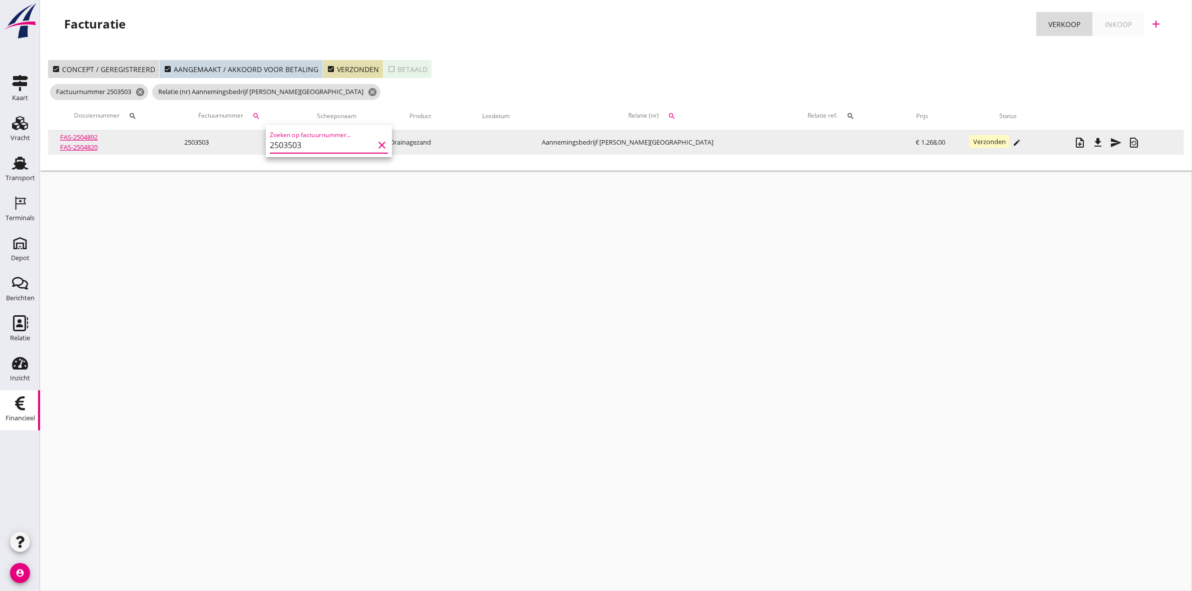
type input "2503503"
click at [1093, 141] on icon "file_download" at bounding box center [1099, 143] width 12 height 12
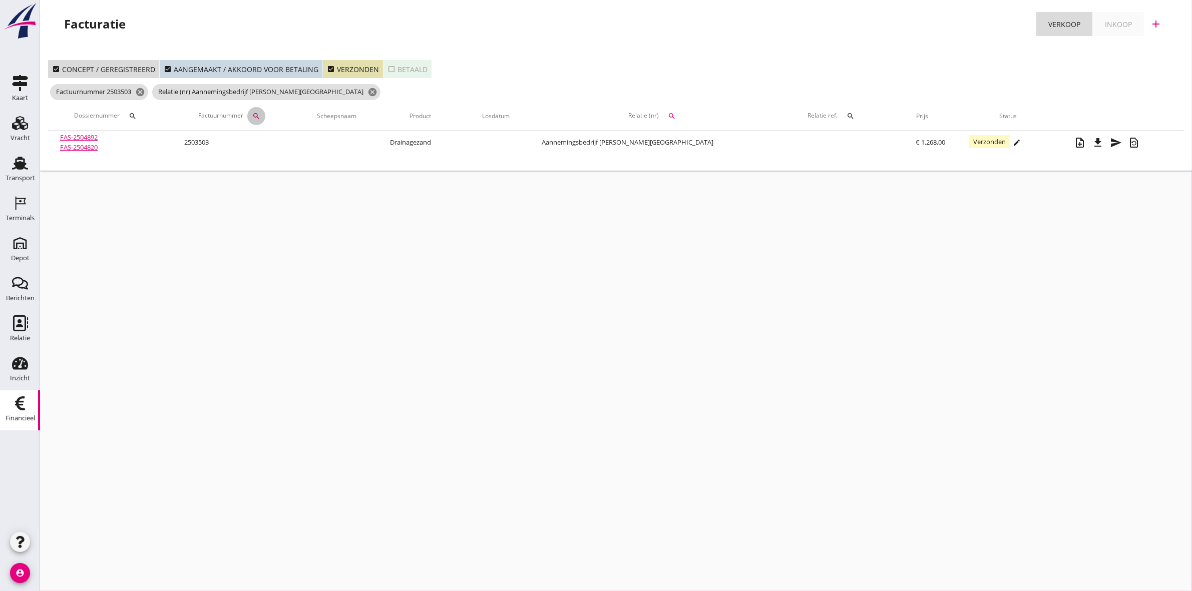
click at [265, 116] on div "search" at bounding box center [256, 116] width 18 height 8
click at [301, 145] on input "2503503" at bounding box center [322, 145] width 104 height 16
click at [376, 144] on icon "clear" at bounding box center [382, 145] width 12 height 12
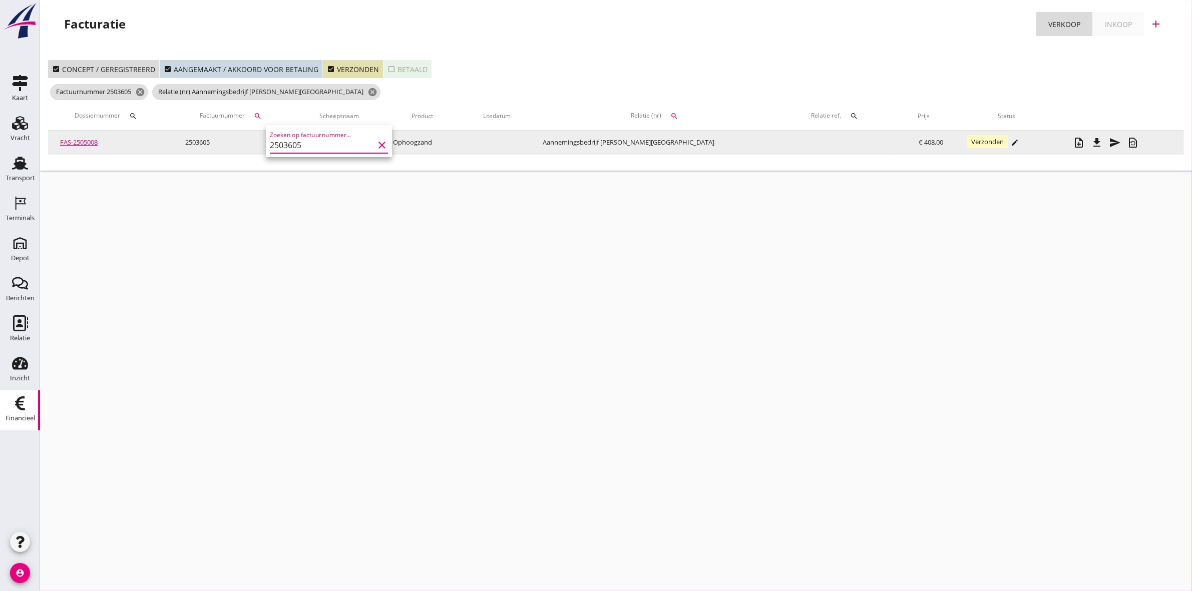
type input "2503605"
click at [1092, 144] on icon "file_download" at bounding box center [1098, 143] width 12 height 12
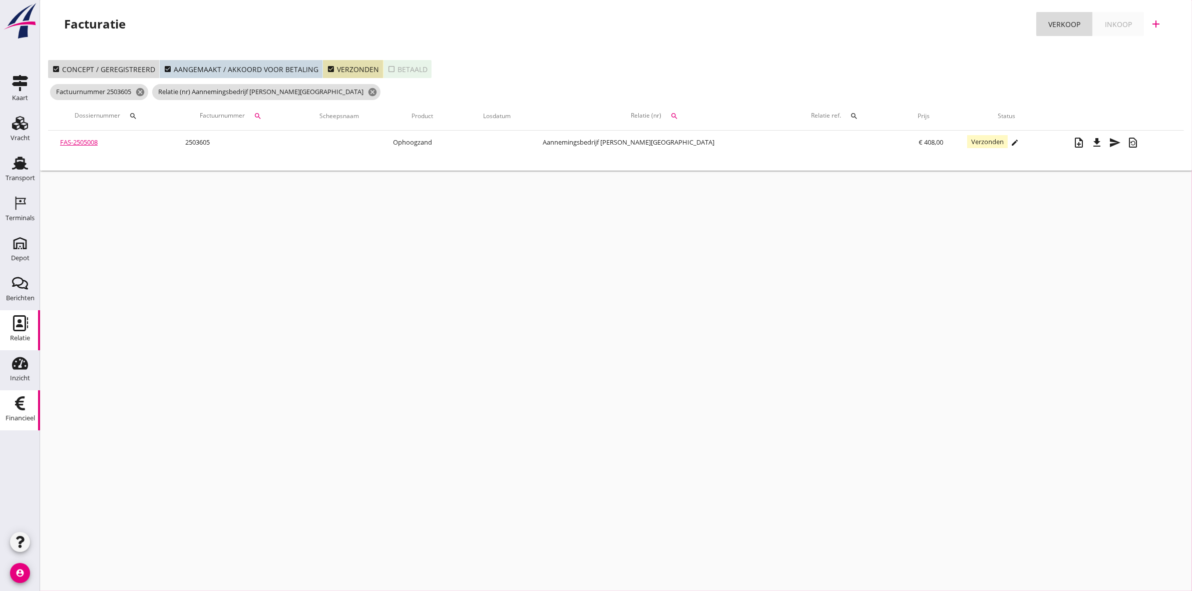
click at [21, 328] on icon "Relatie" at bounding box center [20, 323] width 16 height 16
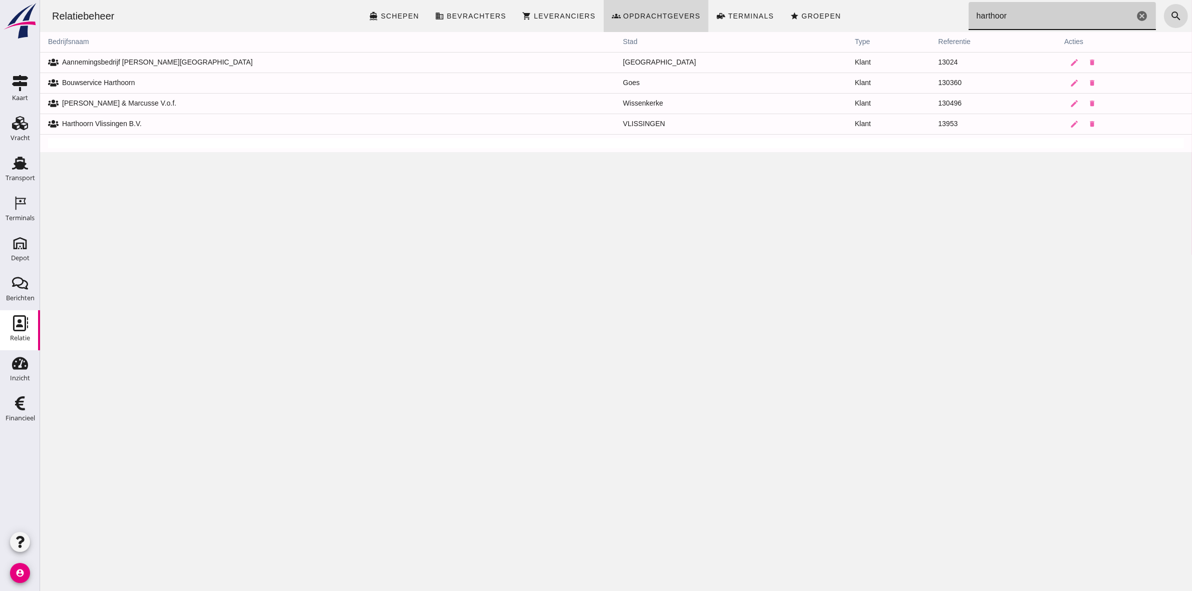
drag, startPoint x: 1064, startPoint y: 16, endPoint x: 820, endPoint y: 36, distance: 244.7
click at [820, 36] on div "Relatiebeheer directions_boat Schepen business Bevrachters shopping_cart Levera…" at bounding box center [616, 76] width 1152 height 152
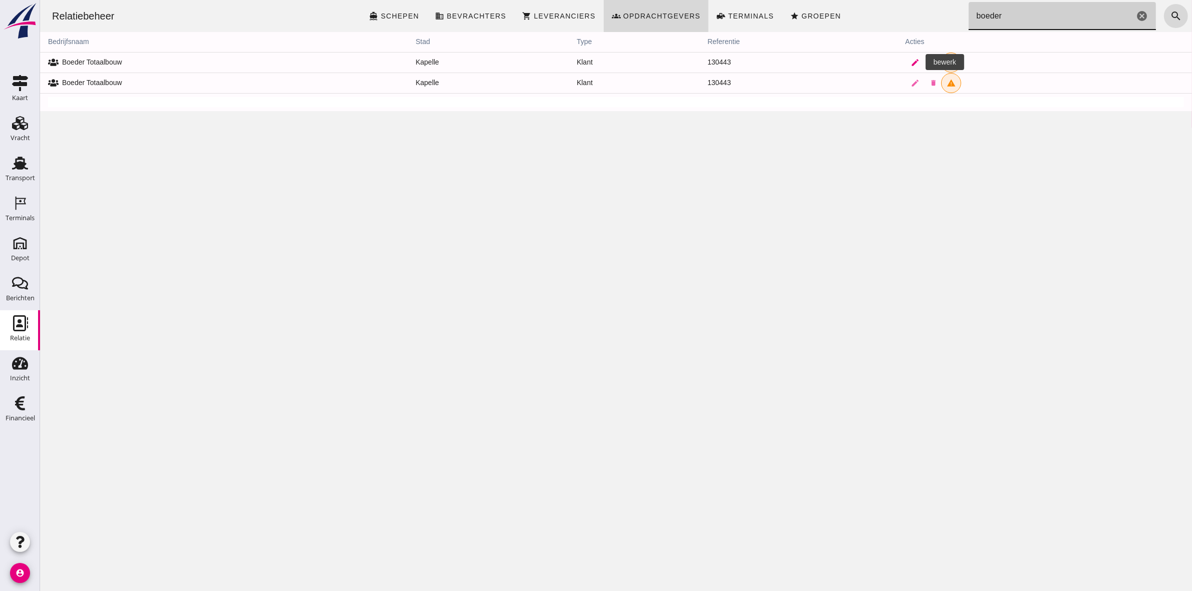
type input "boeder"
drag, startPoint x: 909, startPoint y: 59, endPoint x: 55, endPoint y: 319, distance: 892.9
click at [910, 59] on icon "edit" at bounding box center [914, 62] width 9 height 9
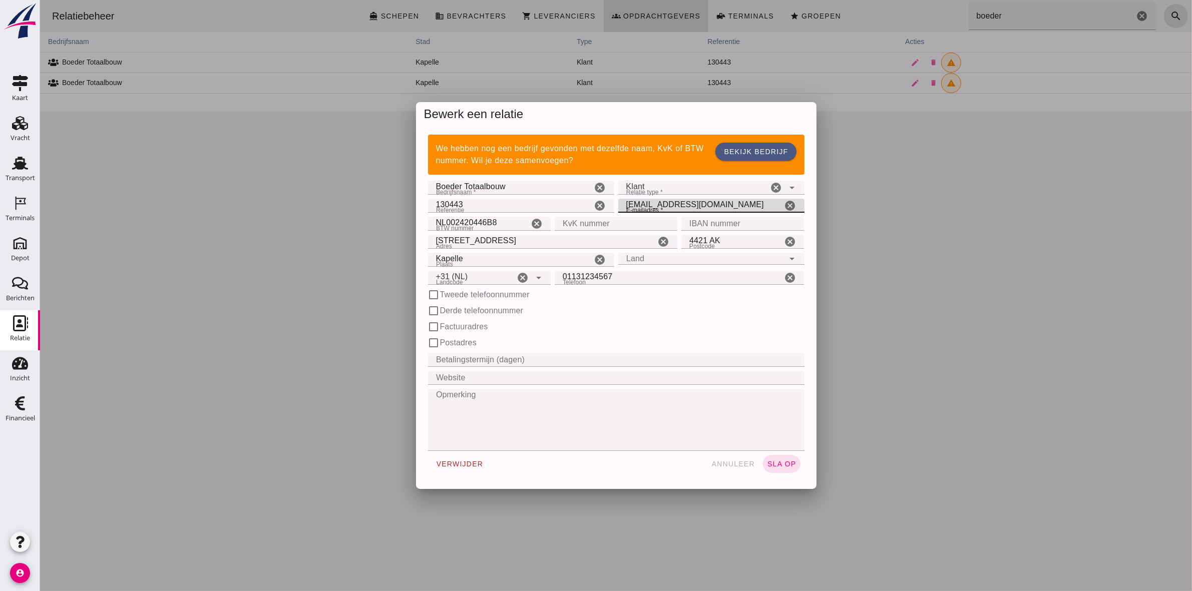
drag, startPoint x: 706, startPoint y: 208, endPoint x: 541, endPoint y: 211, distance: 164.3
click at [541, 211] on div "Referentie Referentie 130443 cancel E-mailadres * E-mailadres * info@boedertota…" at bounding box center [616, 206] width 381 height 18
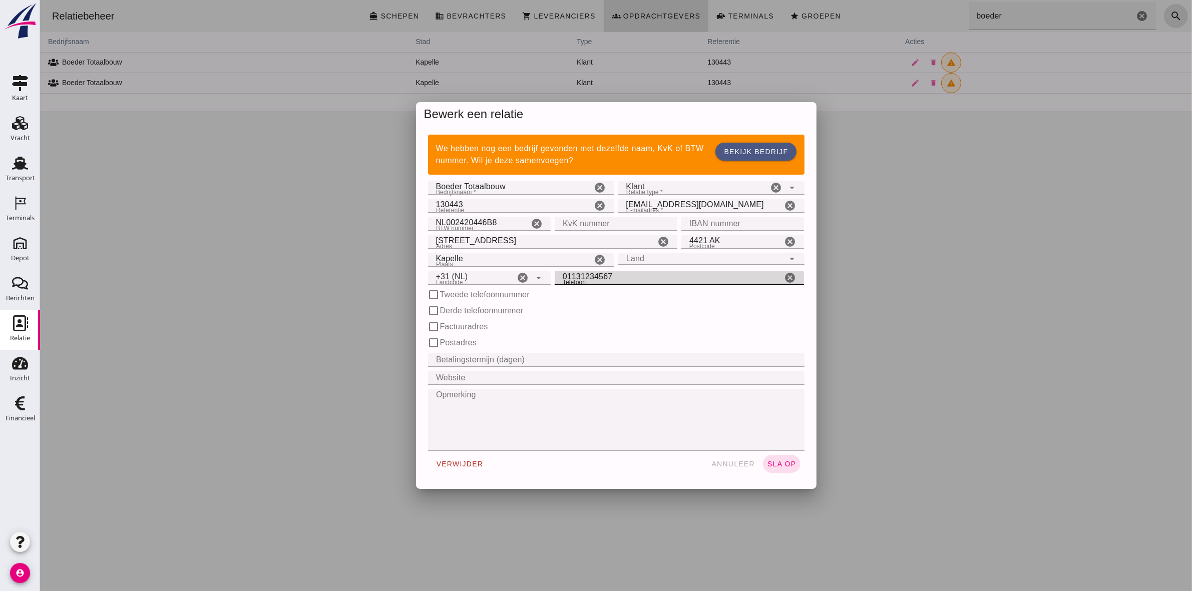
drag, startPoint x: 628, startPoint y: 279, endPoint x: 529, endPoint y: 278, distance: 99.1
click at [529, 278] on div "Landcode Landcode +31 (NL) +31 (NL) cancel arrow_drop_down Telefoon Telefoon 01…" at bounding box center [616, 278] width 381 height 18
type input "0615536197"
click at [781, 461] on span "sla op" at bounding box center [782, 464] width 30 height 8
